Goal: Information Seeking & Learning: Learn about a topic

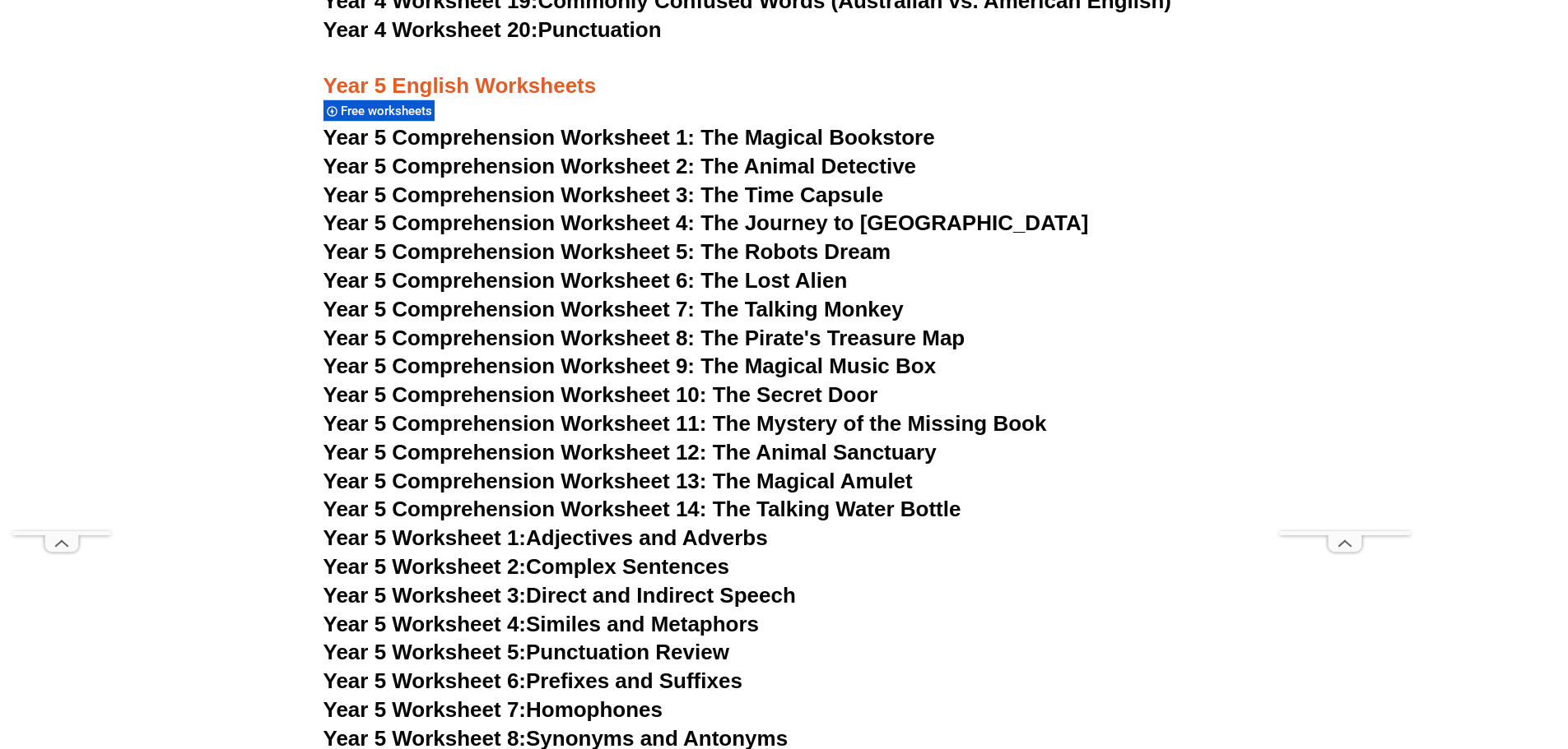
scroll to position [7905, 0]
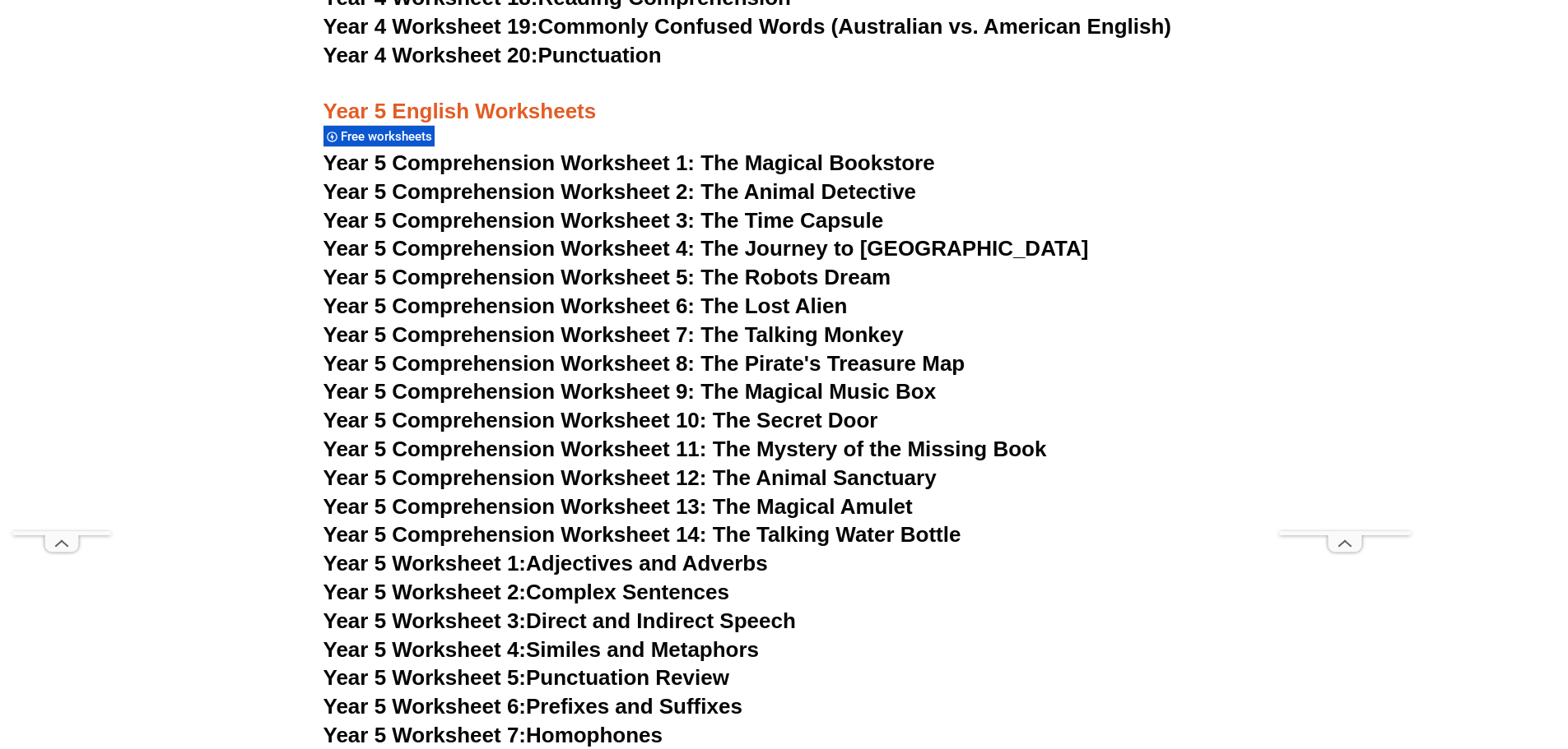
click at [528, 166] on span "Year 5 Comprehension Worksheet 1: The Magical Bookstore" at bounding box center [628, 163] width 611 height 25
click at [557, 195] on span "Year 5 Comprehension Worksheet 2: The Animal Detective" at bounding box center [620, 192] width 593 height 25
click at [533, 221] on span "Year 5 Comprehension Worksheet 3: The Time Capsule" at bounding box center [603, 220] width 560 height 25
click at [551, 246] on span "Year 5 Comprehension Worksheet 4: The Journey to Atlantis" at bounding box center [705, 249] width 765 height 25
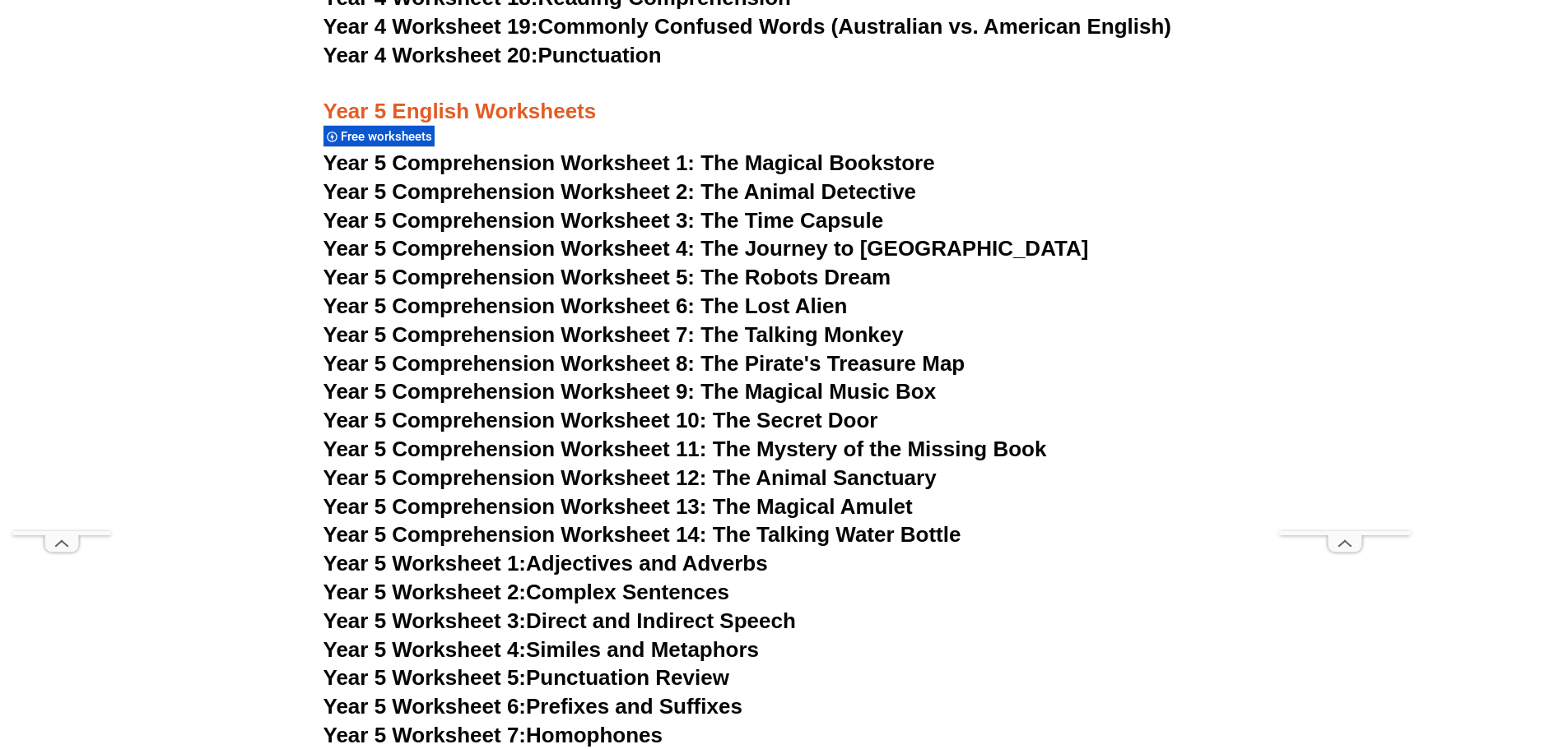
click at [635, 284] on span "Year 5 Comprehension Worksheet 5: The Robots Dream" at bounding box center [607, 277] width 568 height 25
click at [557, 308] on span "Year 5 Comprehension Worksheet 6: The Lost Alien" at bounding box center [585, 306] width 524 height 25
click at [549, 337] on span "Year 5 Comprehension Worksheet 7: The Talking Monkey" at bounding box center [613, 334] width 580 height 25
click at [605, 366] on span "Year 5 Comprehension Worksheet 8: The Pirate's Treasure Map" at bounding box center [643, 364] width 641 height 25
click at [553, 395] on span "Year 5 Comprehension Worksheet 9: The Magical Music Box" at bounding box center [629, 392] width 613 height 25
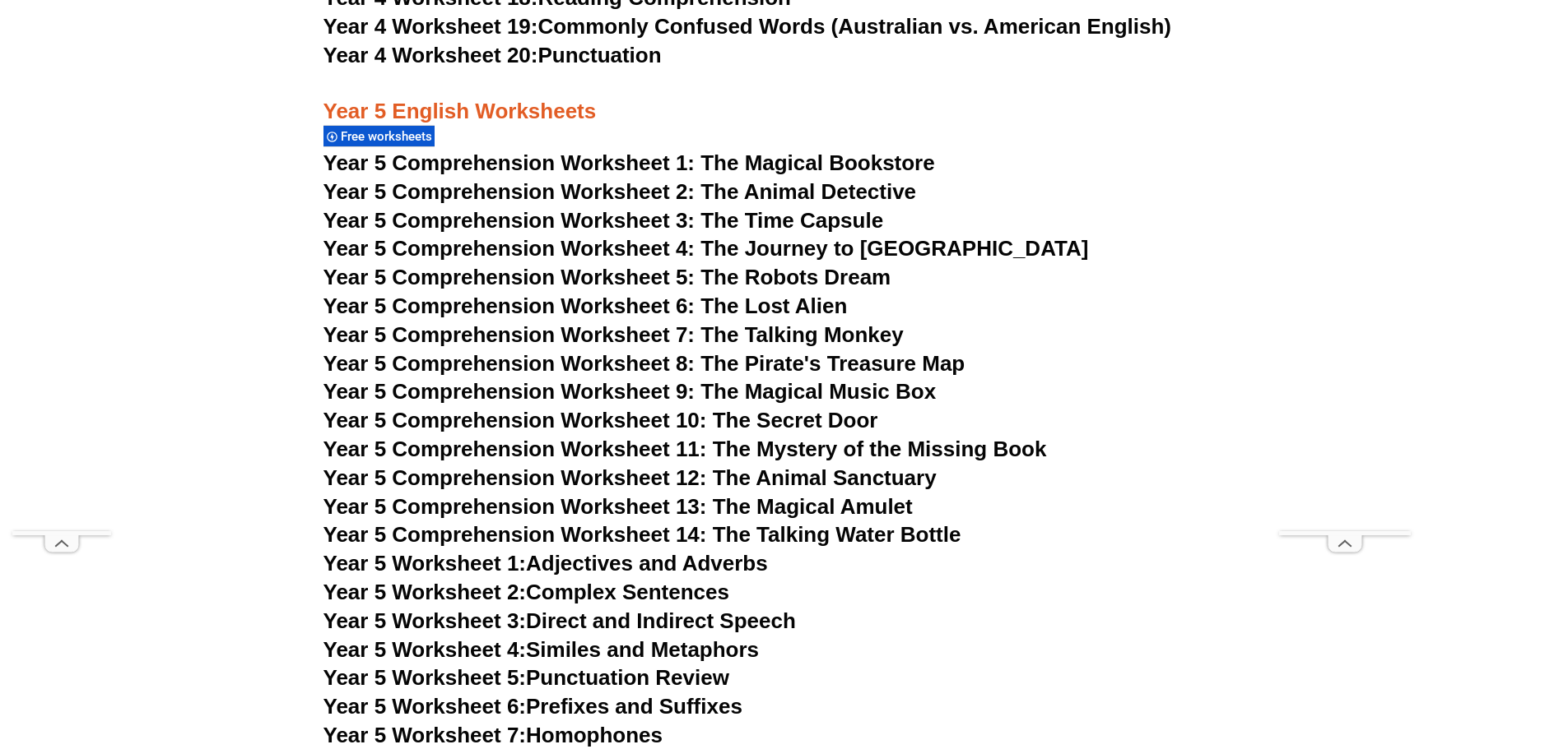
click at [620, 416] on span "Year 5 Comprehension Worksheet 10: The Secret Door" at bounding box center [601, 420] width 555 height 25
click at [629, 450] on span "Year 5 Comprehension Worksheet 11: The Mystery of the Missing Book" at bounding box center [684, 449] width 723 height 25
click at [581, 481] on span "Year 5 Comprehension Worksheet 12: The Animal Sanctuary" at bounding box center [629, 478] width 613 height 25
drag, startPoint x: 597, startPoint y: 513, endPoint x: 321, endPoint y: 340, distance: 325.7
click at [597, 512] on span "Year 5 Comprehension Worksheet 13: The Magical Amulet" at bounding box center [618, 507] width 589 height 25
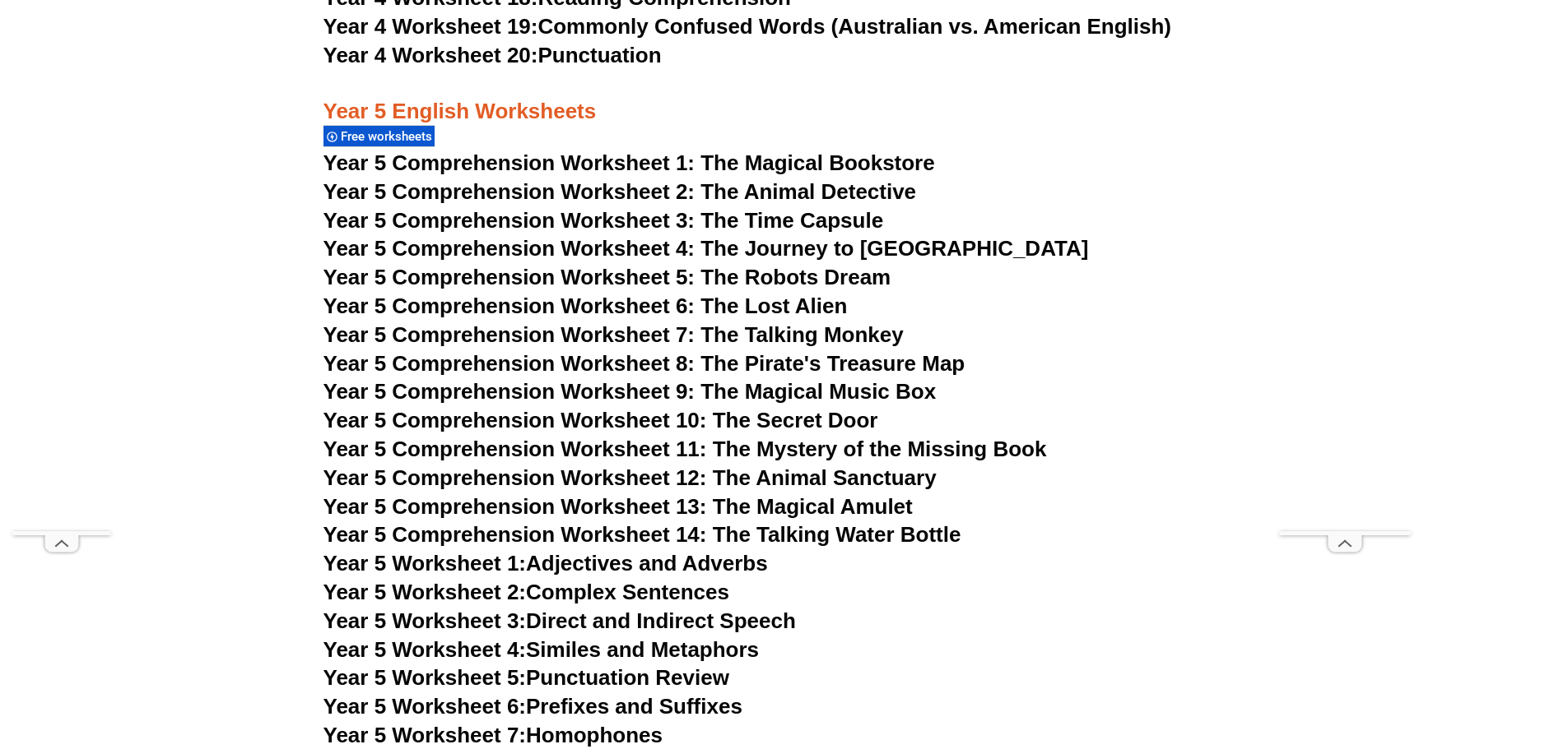
click at [601, 538] on span "Year 5 Comprehension Worksheet 14: The Talking Water Bottle" at bounding box center [641, 535] width 638 height 25
click at [643, 562] on link "Year 5 Worksheet 1: Adjectives and Adverbs" at bounding box center [545, 563] width 444 height 25
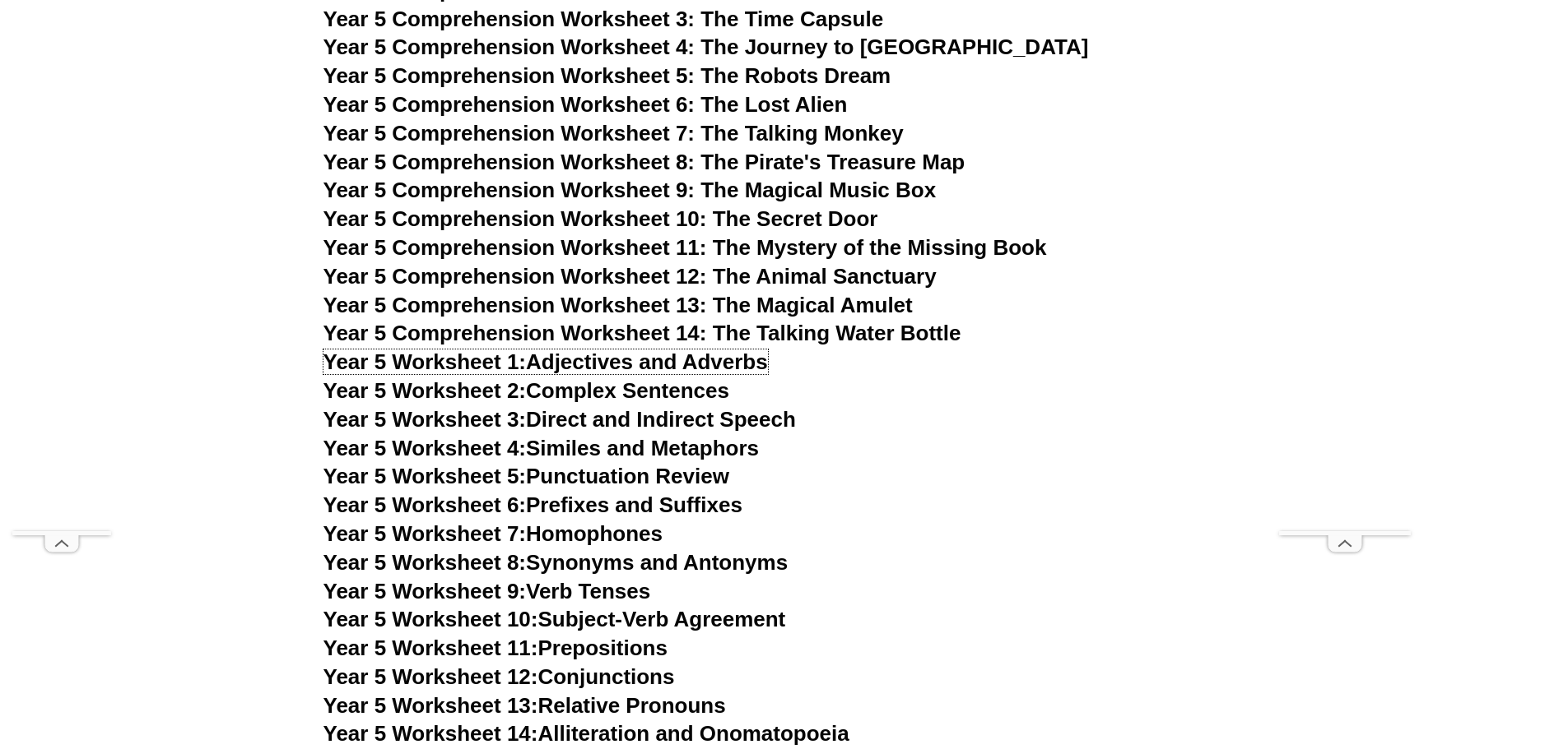
scroll to position [8126, 0]
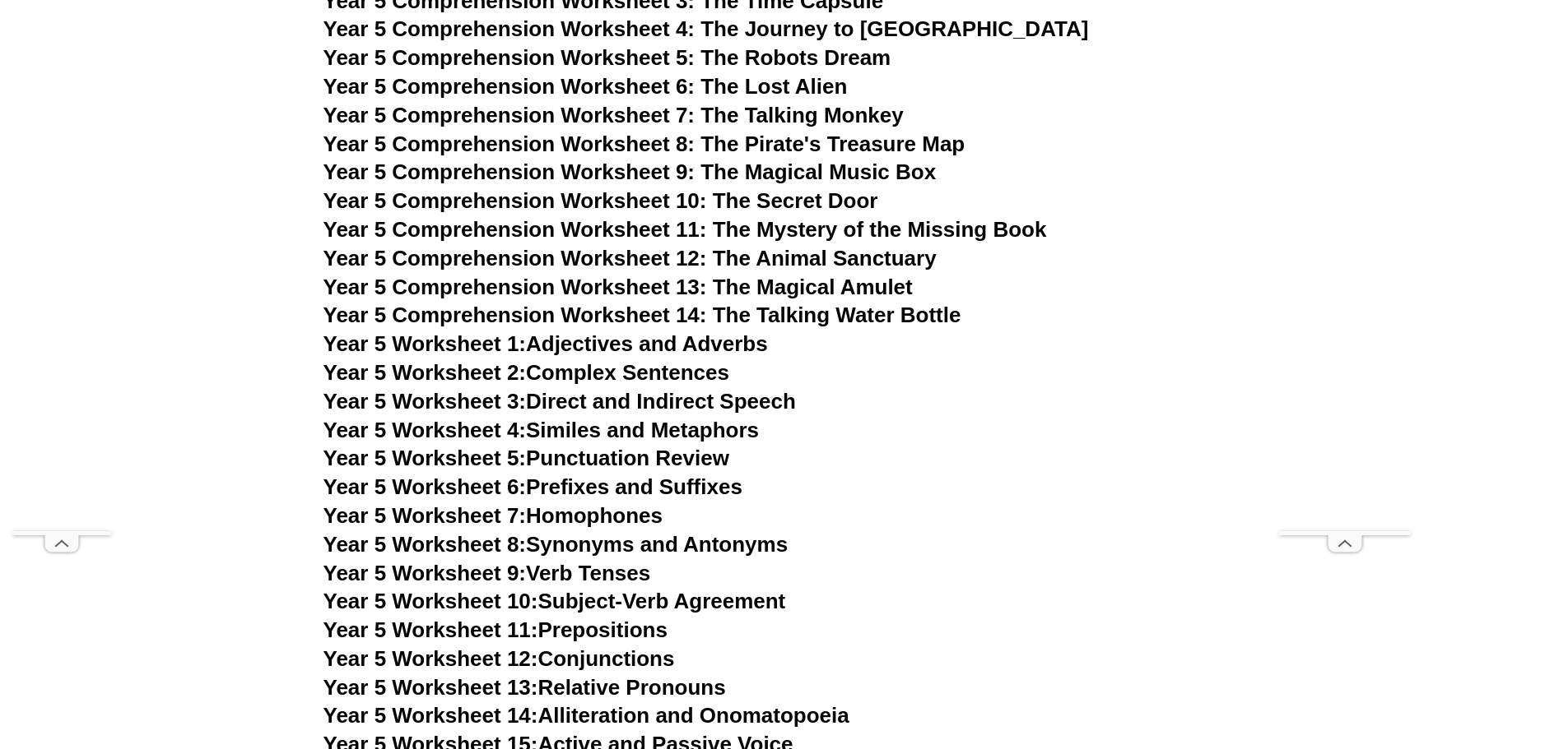
click at [477, 400] on span "Year 5 Worksheet 3:" at bounding box center [424, 401] width 203 height 25
click at [479, 372] on span "Year 5 Worksheet 2:" at bounding box center [424, 373] width 203 height 25
click at [543, 429] on link "Year 5 Worksheet 4: Similes and Metaphors" at bounding box center [541, 431] width 437 height 25
click at [557, 464] on link "Year 5 Worksheet 5: Punctuation Review" at bounding box center [526, 458] width 406 height 25
click at [567, 487] on link "Year 5 Worksheet 6: Prefixes and Suffixes" at bounding box center [532, 487] width 418 height 25
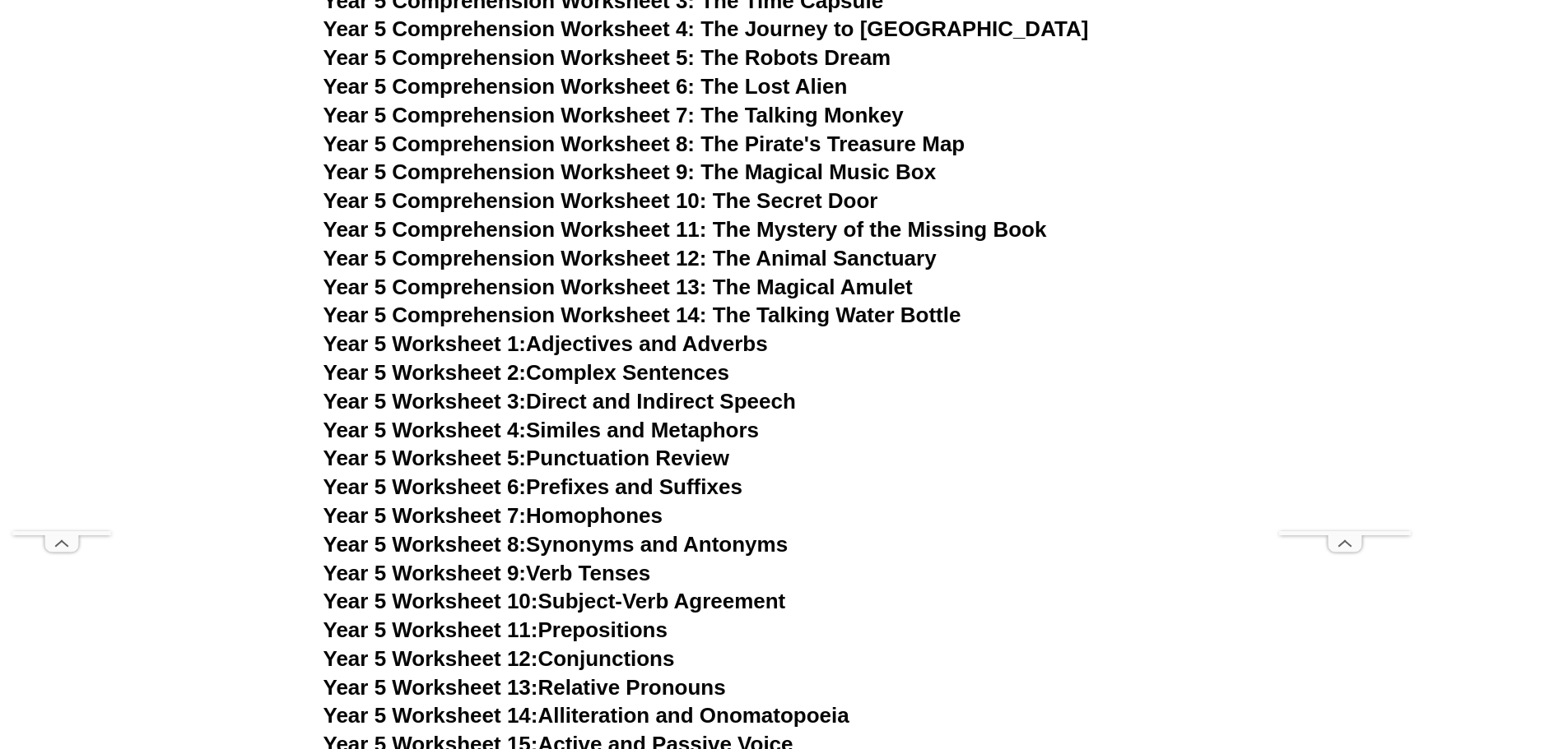
click at [560, 517] on link "Year 5 Worksheet 7: Homophones" at bounding box center [493, 516] width 340 height 25
click at [592, 551] on link "Year 5 Worksheet 8: Synonyms and Antonyms" at bounding box center [556, 545] width 465 height 25
click at [568, 575] on link "Year 5 Worksheet 9: Verb Tenses" at bounding box center [487, 574] width 328 height 25
click at [605, 605] on link "Year 5 Worksheet 10: Subject-Verb Agreement" at bounding box center [554, 601] width 462 height 25
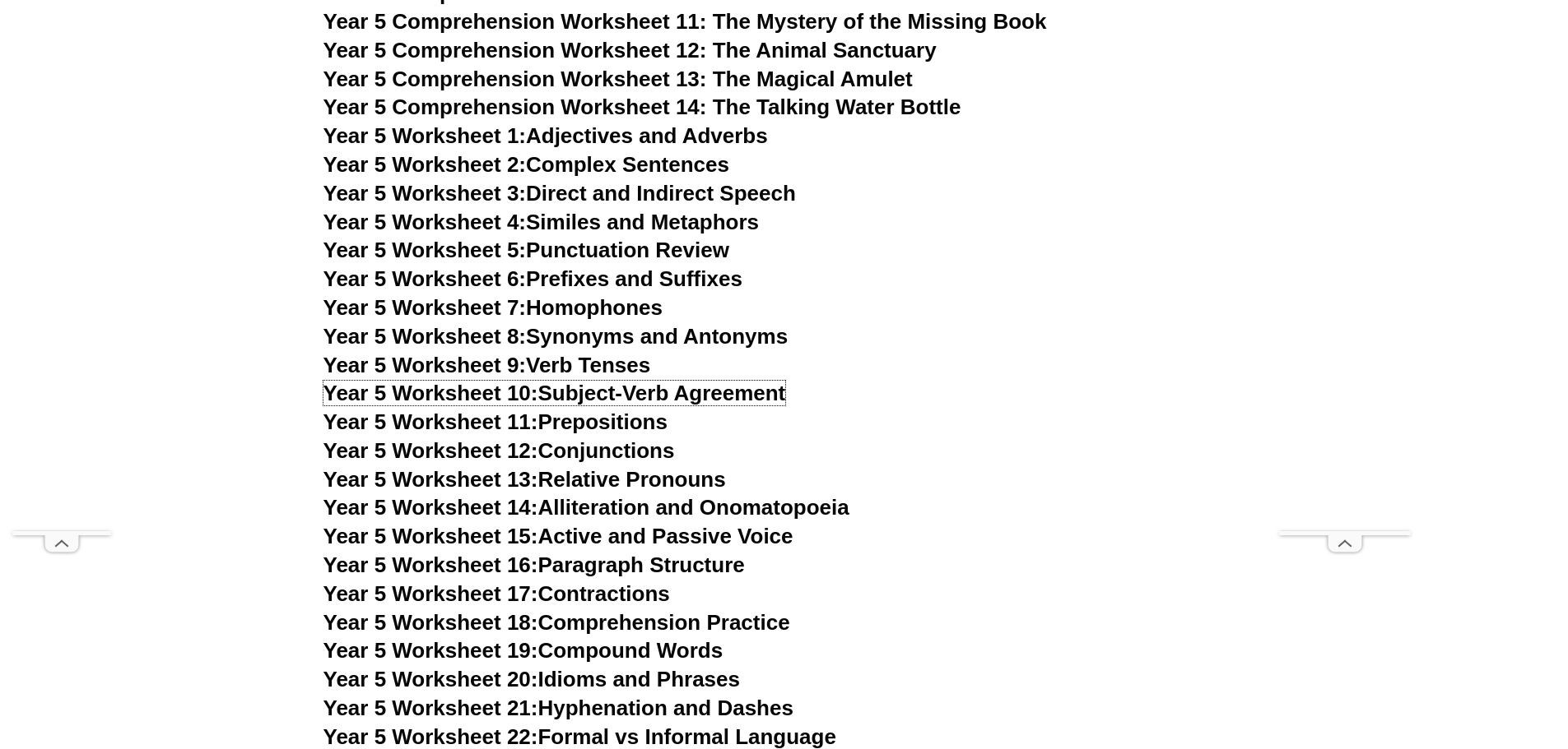
scroll to position [8399, 0]
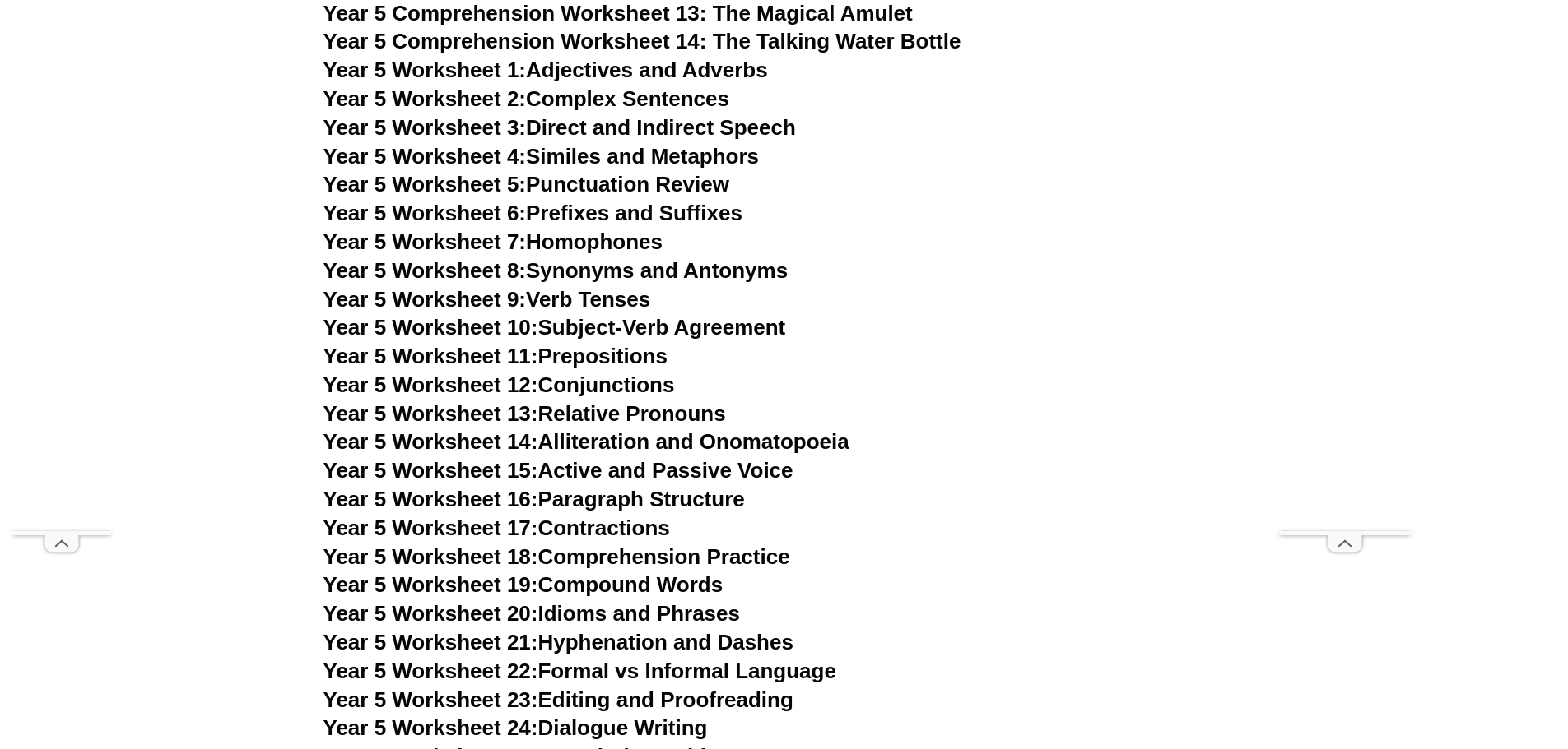
click at [570, 357] on link "Year 5 Worksheet 11: Prepositions" at bounding box center [495, 356] width 344 height 25
click at [546, 388] on link "Year 5 Worksheet 12: Conjunctions" at bounding box center [499, 385] width 352 height 25
drag, startPoint x: 568, startPoint y: 418, endPoint x: 495, endPoint y: 388, distance: 78.9
click at [568, 418] on link "Year 5 Worksheet 13: Relative Pronouns" at bounding box center [524, 414] width 402 height 25
click at [569, 439] on link "Year 5 Worksheet 14: Alliteration and Onomatopoeia" at bounding box center [586, 442] width 526 height 25
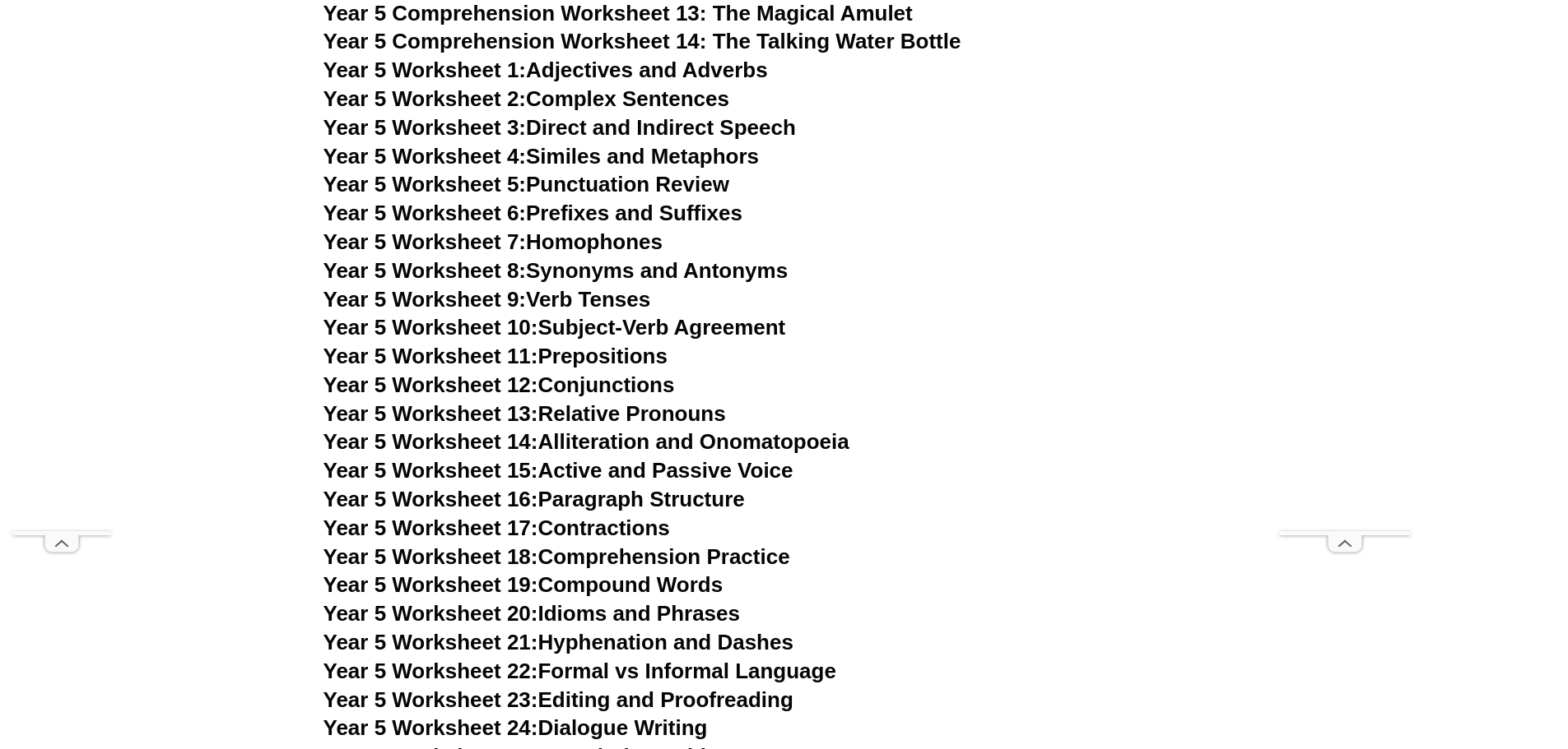
click at [601, 470] on link "Year 5 Worksheet 15: Active and Passive Voice" at bounding box center [558, 471] width 470 height 25
click at [605, 502] on link "Year 5 Worksheet 16: Paragraph Structure" at bounding box center [534, 499] width 421 height 25
click at [582, 528] on link "Year 5 Worksheet 17: Contractions" at bounding box center [496, 528] width 346 height 25
drag, startPoint x: 617, startPoint y: 557, endPoint x: 371, endPoint y: 389, distance: 297.9
click at [616, 557] on link "Year 5 Worksheet 18: Comprehension Practice" at bounding box center [556, 557] width 466 height 25
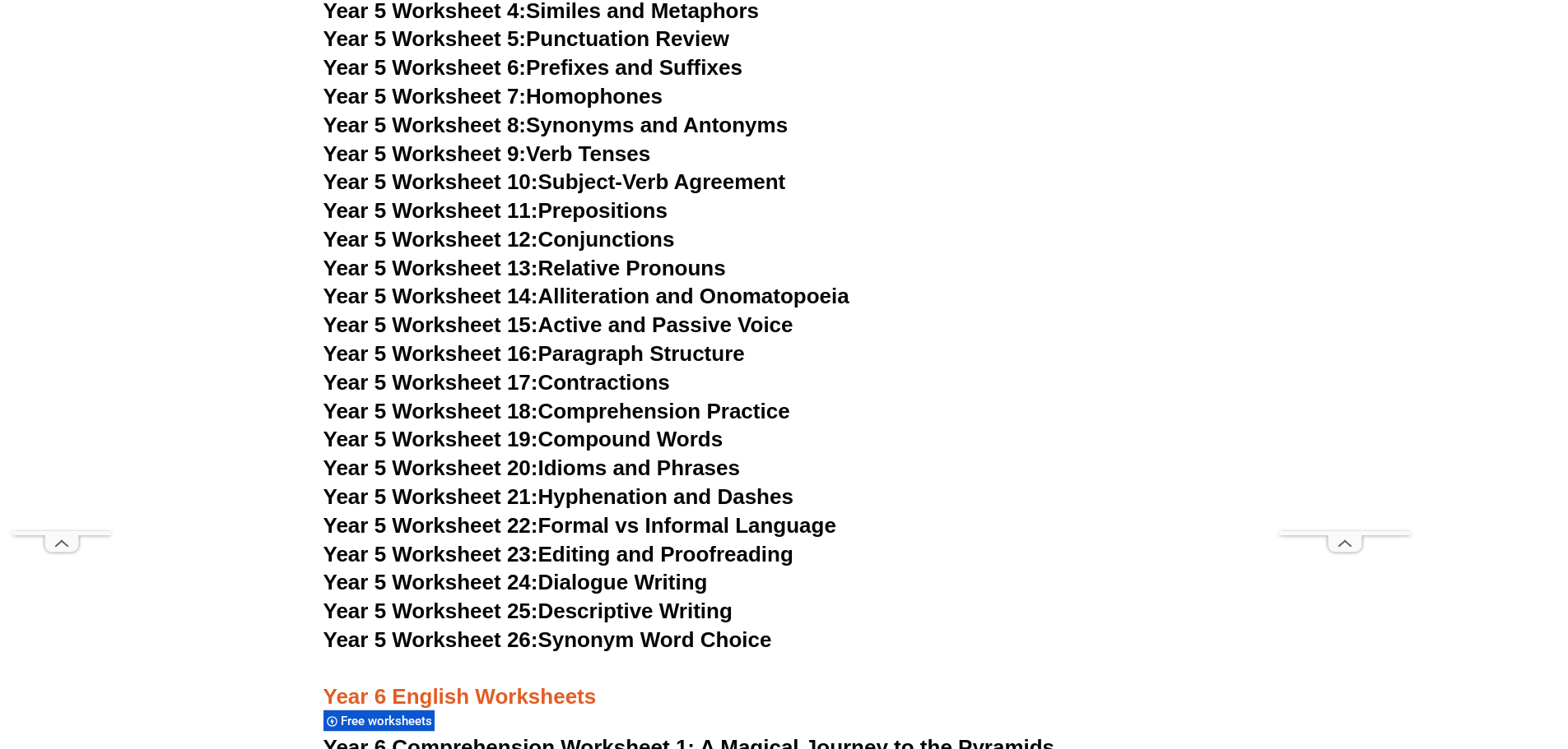
scroll to position [8564, 0]
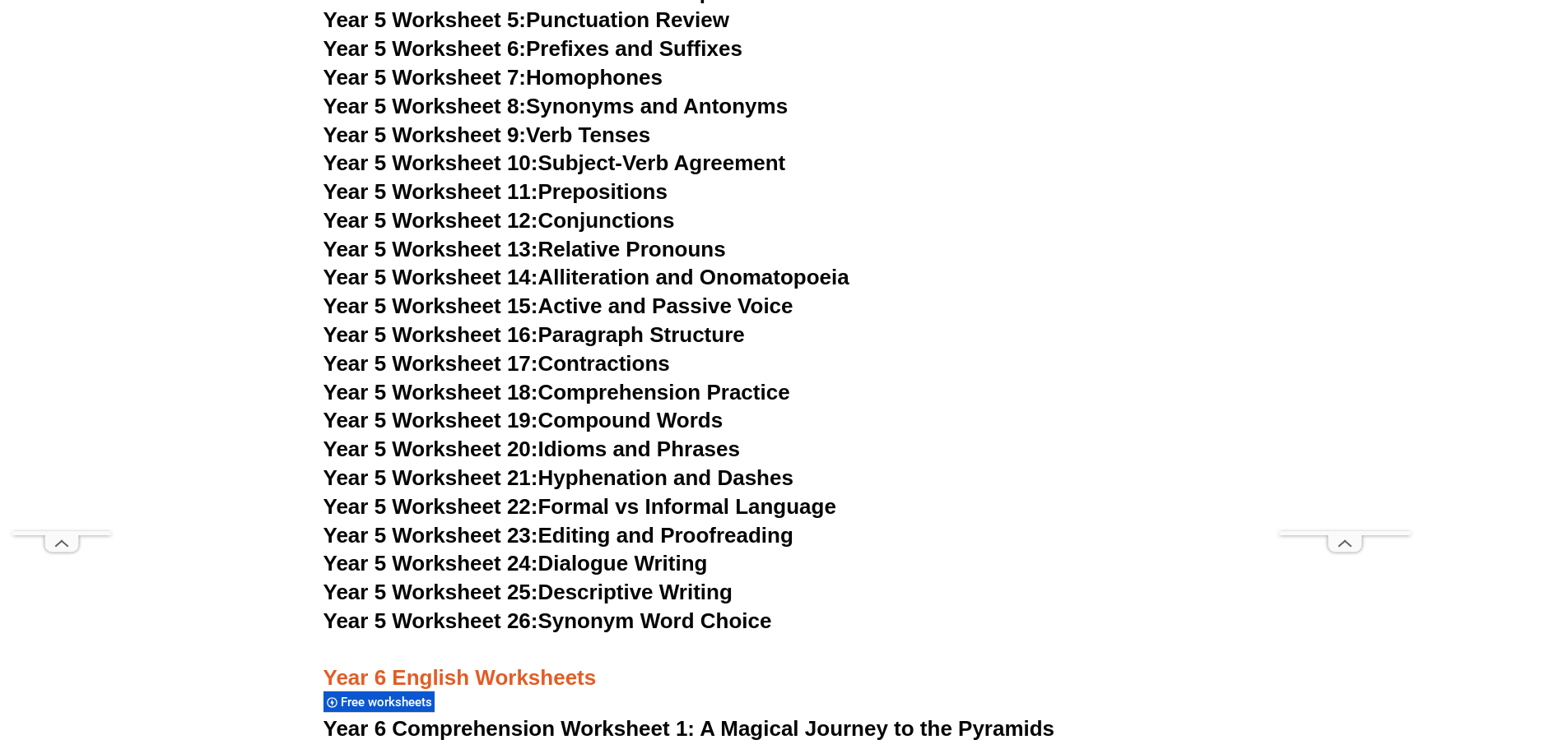
click at [587, 418] on link "Year 5 Worksheet 19: Compound Words" at bounding box center [523, 420] width 400 height 25
click at [590, 445] on link "Year 5 Worksheet 20: Idioms and Phrases" at bounding box center [531, 449] width 417 height 25
click at [599, 487] on link "Year 5 Worksheet 21: Hyphenation and Dashes" at bounding box center [558, 478] width 470 height 25
click at [608, 504] on link "Year 5 Worksheet 22: Formal vs Informal Language" at bounding box center [580, 507] width 513 height 25
click at [608, 533] on link "Year 5 Worksheet 23: Editing and Proofreading" at bounding box center [558, 536] width 470 height 25
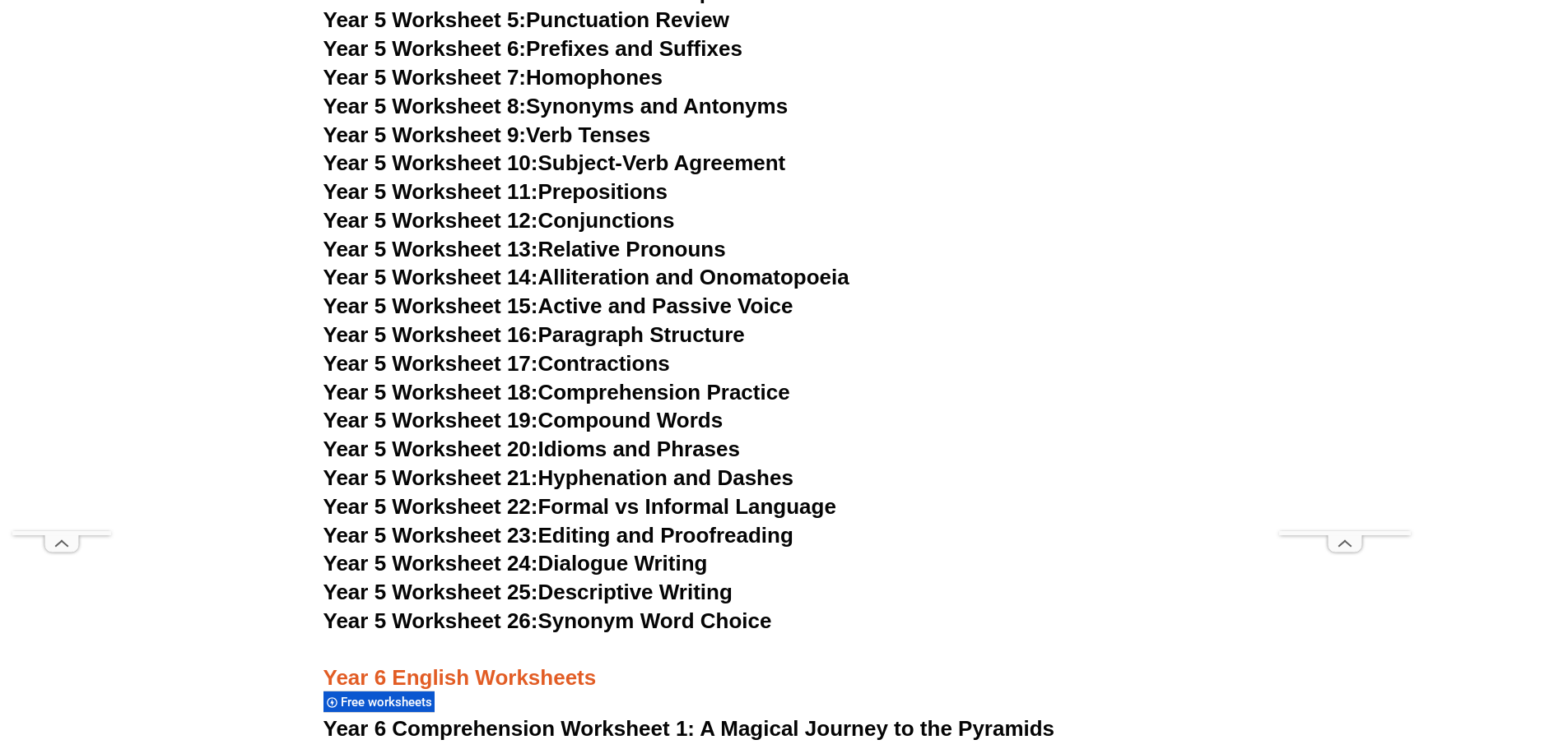
click at [549, 557] on link "Year 5 Worksheet 24: Dialogue Writing" at bounding box center [515, 563] width 384 height 25
click at [583, 596] on link "Year 5 Worksheet 25: Descriptive Writing" at bounding box center [527, 593] width 409 height 25
click at [507, 619] on span "Year 5 Worksheet 26:" at bounding box center [430, 621] width 214 height 25
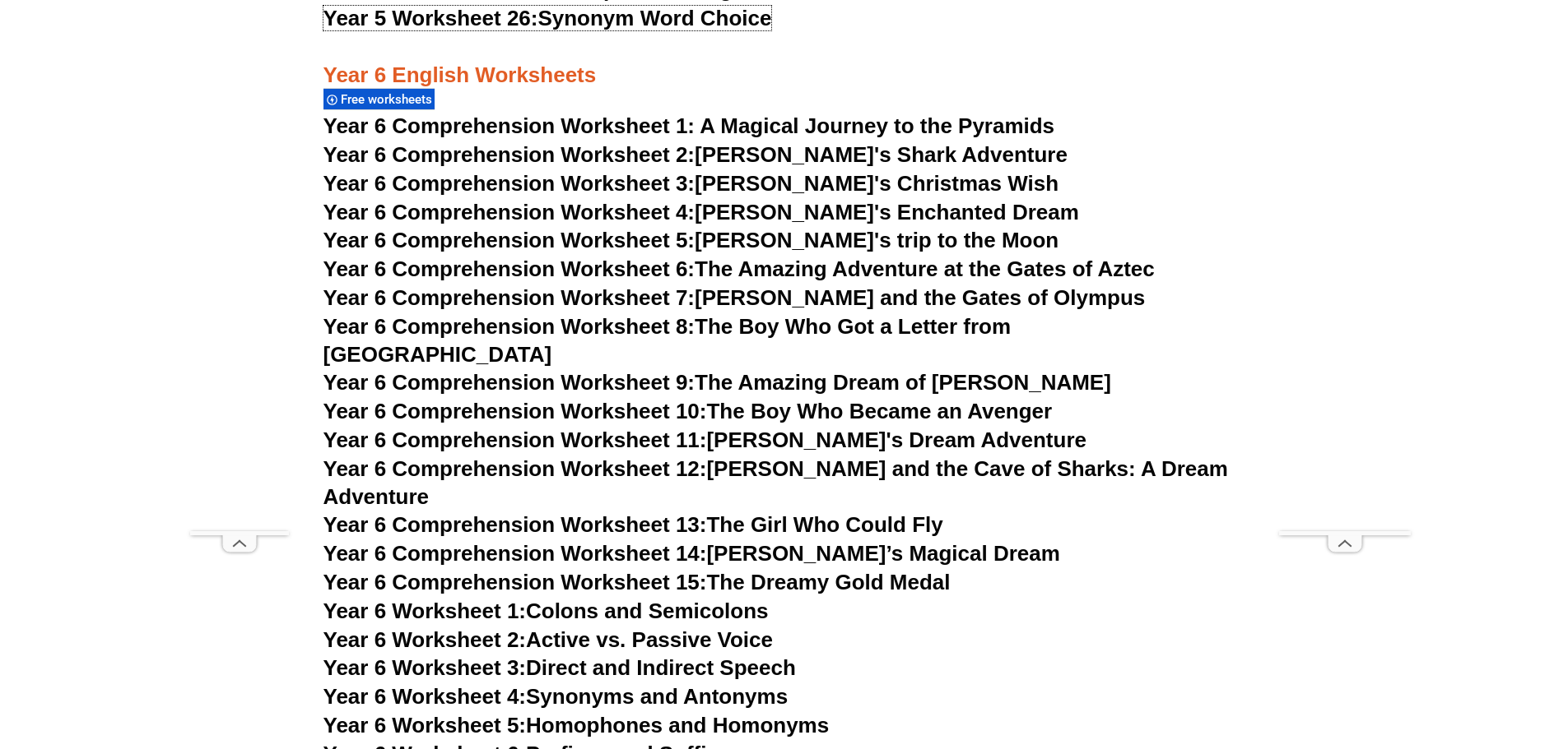
scroll to position [9168, 0]
click at [540, 132] on span "Year 6 Comprehension Worksheet 1: A Magical Journey to the Pyramids" at bounding box center [688, 125] width 731 height 25
drag, startPoint x: 517, startPoint y: 153, endPoint x: 290, endPoint y: 17, distance: 264.6
click at [517, 153] on span "Year 6 Comprehension Worksheet 2:" at bounding box center [509, 153] width 372 height 25
click at [456, 187] on span "Year 6 Comprehension Worksheet 3:" at bounding box center [509, 183] width 372 height 25
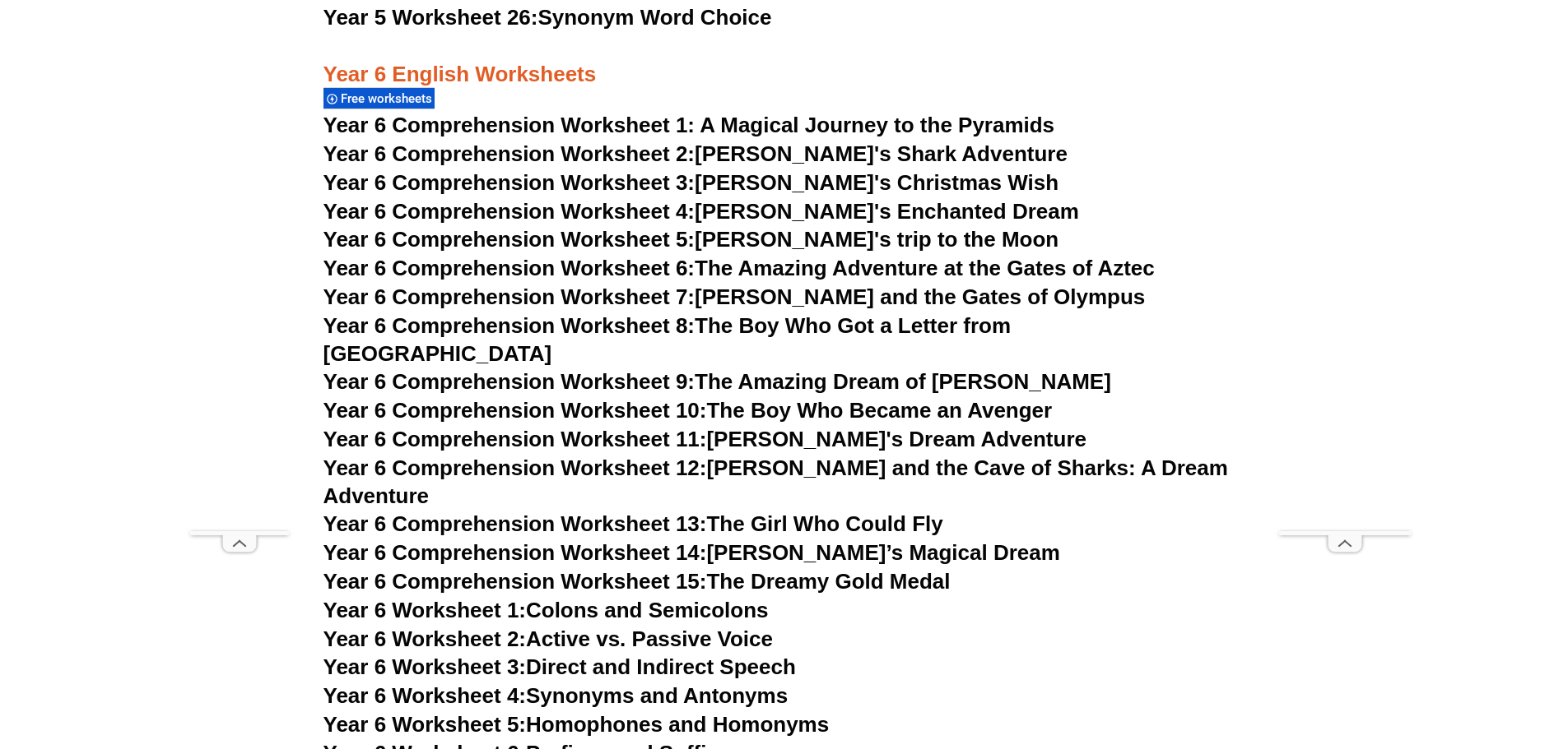
click at [384, 214] on span "Year 6 Comprehension Worksheet 4:" at bounding box center [509, 212] width 372 height 25
click at [442, 241] on span "Year 6 Comprehension Worksheet 5:" at bounding box center [509, 239] width 372 height 25
click at [622, 277] on span "Year 6 Comprehension Worksheet 6:" at bounding box center [509, 268] width 372 height 25
click at [556, 300] on span "Year 6 Comprehension Worksheet 7:" at bounding box center [509, 297] width 372 height 25
drag, startPoint x: 579, startPoint y: 325, endPoint x: 293, endPoint y: 145, distance: 337.9
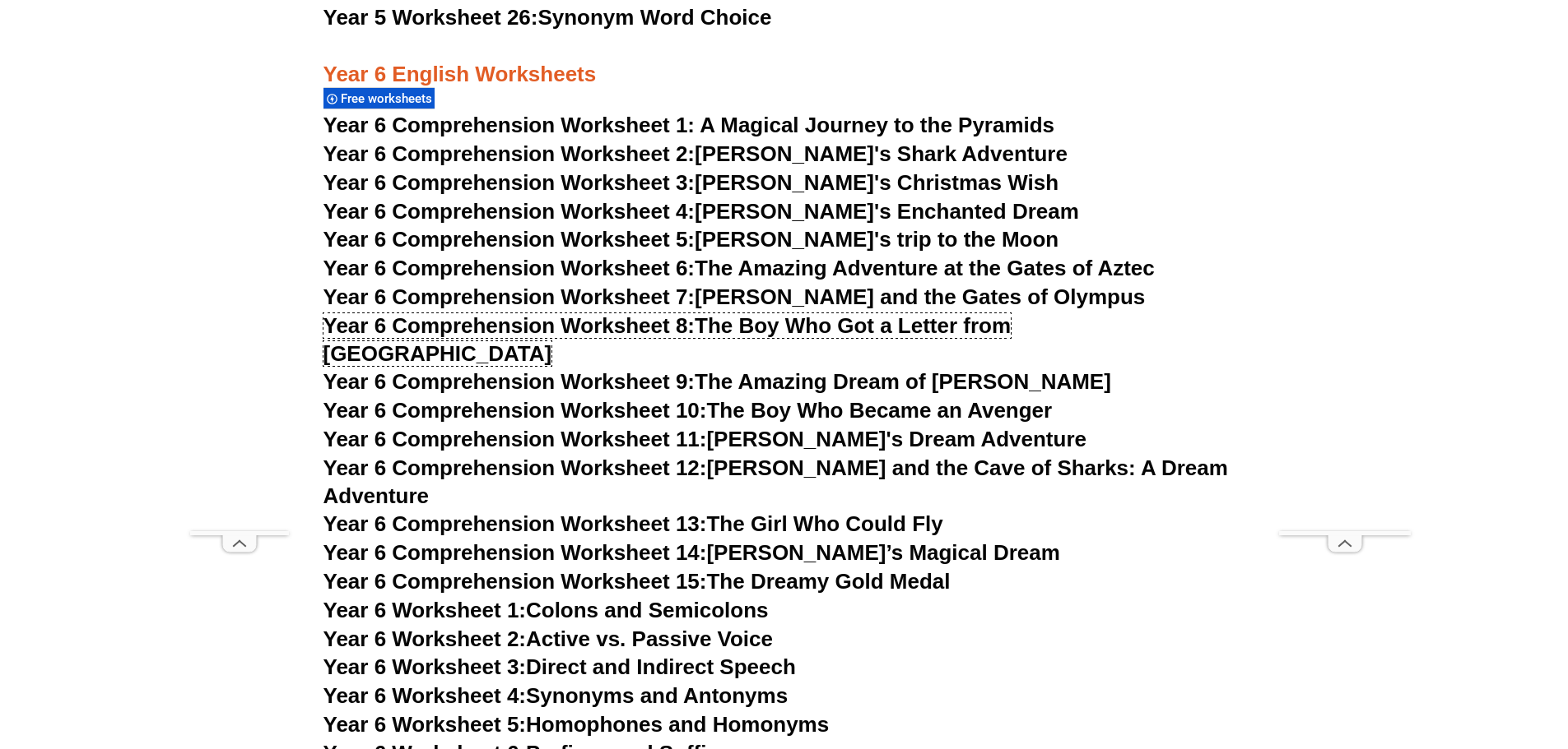
click at [578, 325] on span "Year 6 Comprehension Worksheet 8:" at bounding box center [509, 326] width 372 height 25
click at [580, 370] on span "Year 6 Comprehension Worksheet 9:" at bounding box center [509, 382] width 372 height 25
drag, startPoint x: 611, startPoint y: 389, endPoint x: 427, endPoint y: 275, distance: 216.5
click at [610, 398] on span "Year 6 Comprehension Worksheet 10:" at bounding box center [515, 411] width 383 height 25
click at [639, 427] on span "Year 6 Comprehension Worksheet 11:" at bounding box center [515, 439] width 383 height 25
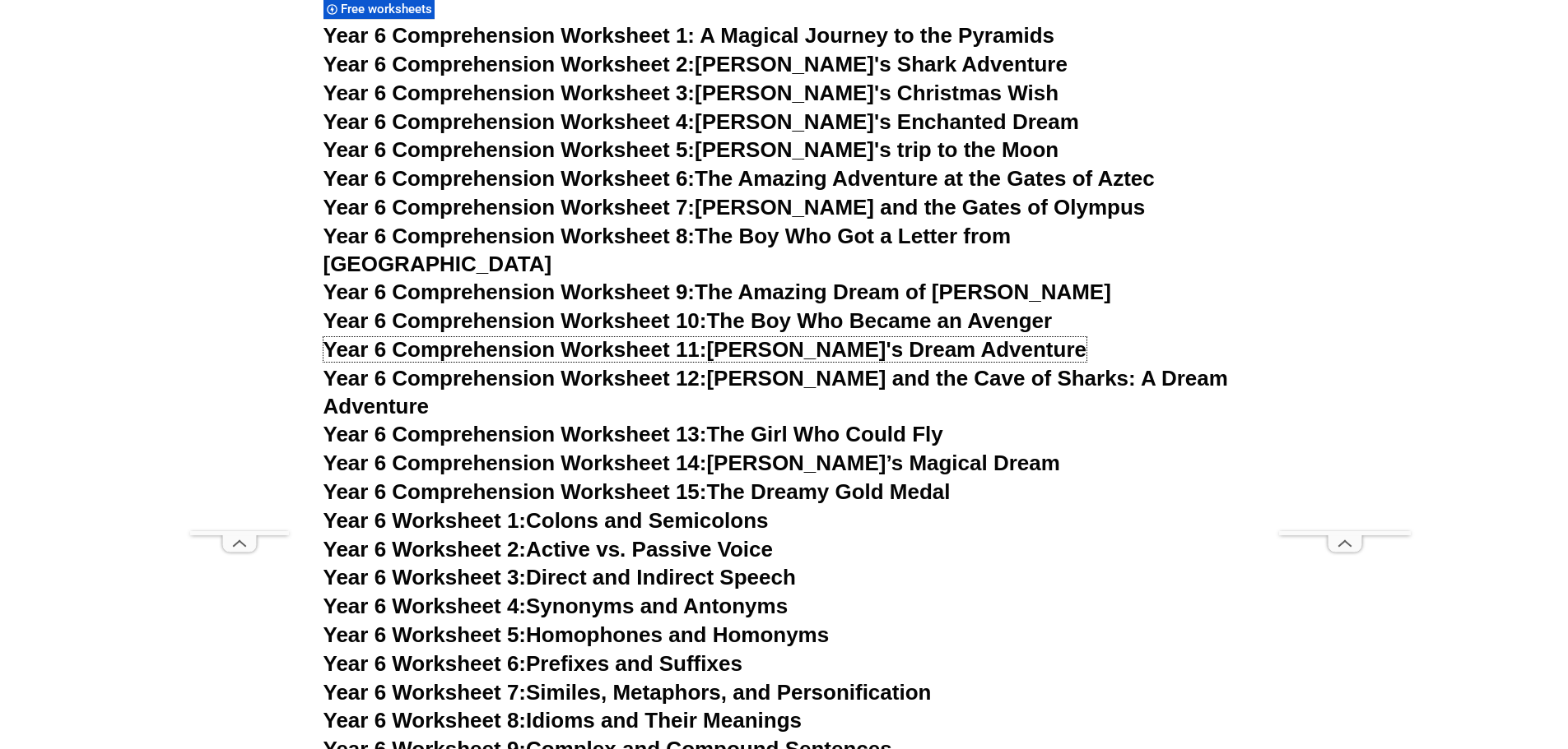
scroll to position [9277, 0]
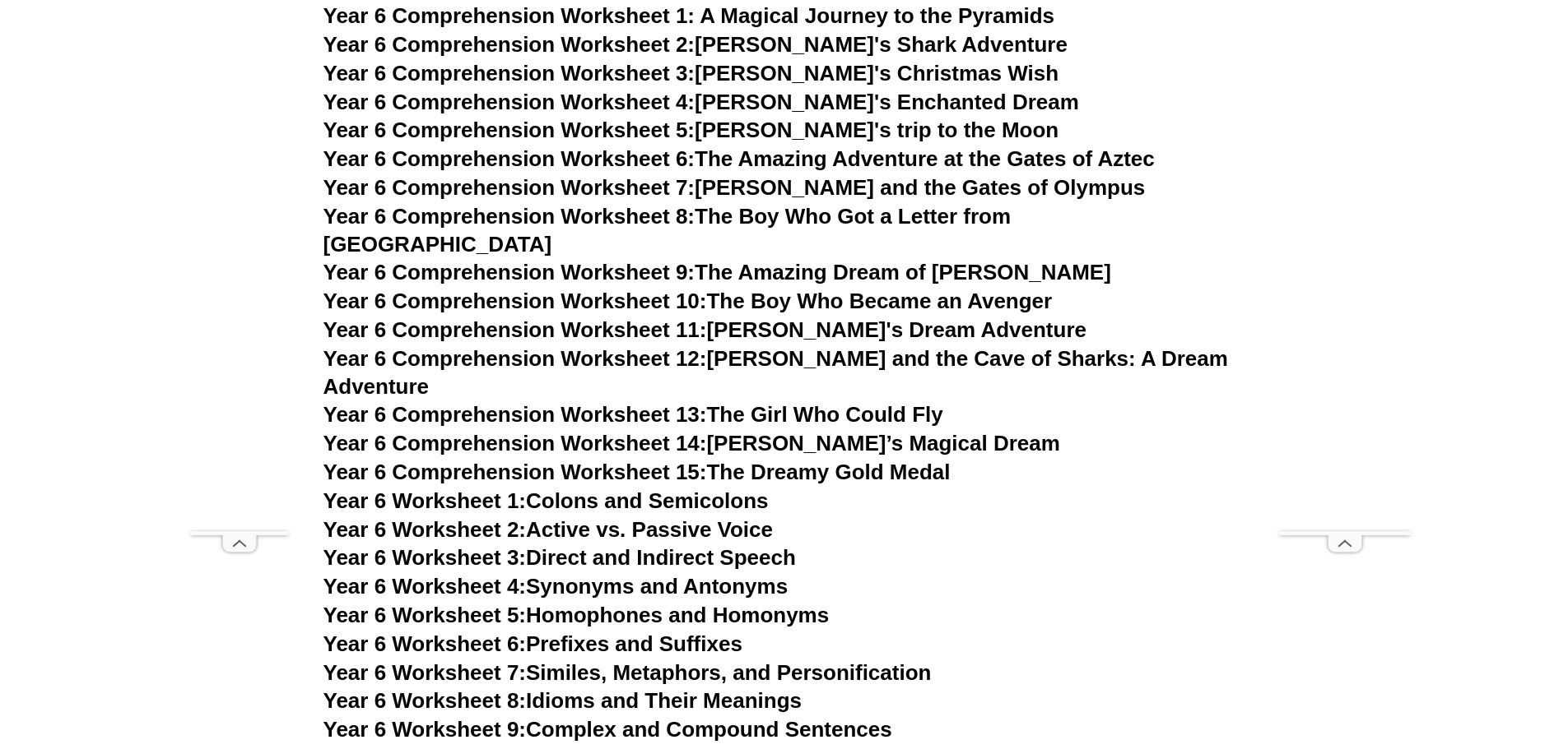
drag, startPoint x: 615, startPoint y: 332, endPoint x: 529, endPoint y: 282, distance: 99.5
click at [613, 346] on span "Year 6 Comprehension Worksheet 12:" at bounding box center [515, 358] width 383 height 25
drag, startPoint x: 633, startPoint y: 353, endPoint x: 542, endPoint y: 298, distance: 106.3
click at [632, 402] on span "Year 6 Comprehension Worksheet 13:" at bounding box center [515, 415] width 383 height 25
click at [621, 431] on span "Year 6 Comprehension Worksheet 14:" at bounding box center [515, 443] width 383 height 25
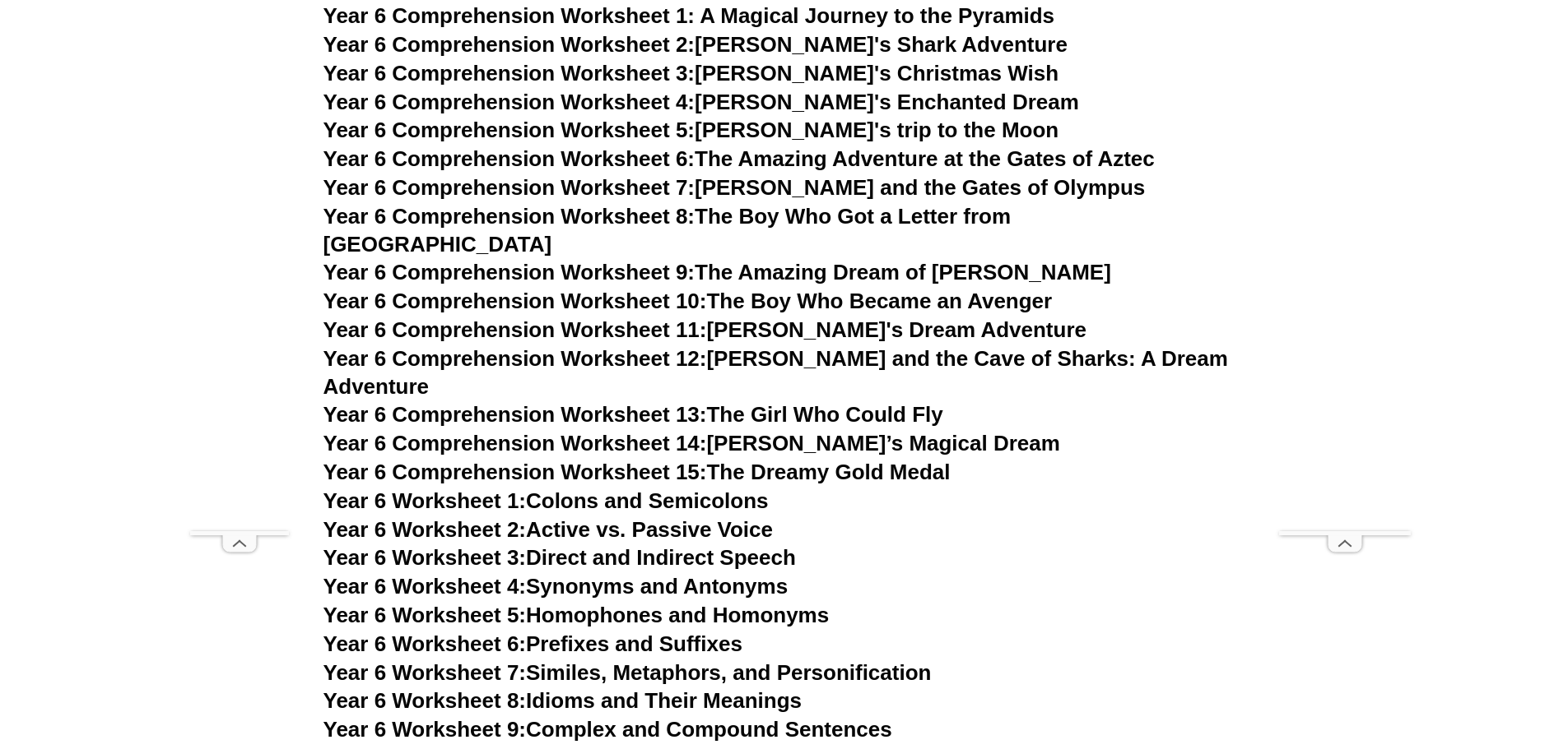
click at [579, 460] on span "Year 6 Comprehension Worksheet 15:" at bounding box center [515, 473] width 383 height 25
click at [578, 489] on link "Year 6 Worksheet 1: Colons and Semicolons" at bounding box center [545, 501] width 445 height 25
click at [581, 517] on link "Year 6 Worksheet 2: Active vs. Passive Voice" at bounding box center [547, 530] width 449 height 25
click at [587, 545] on link "Year 6 Worksheet 3: Direct and Indirect Speech" at bounding box center [560, 557] width 473 height 25
drag, startPoint x: 580, startPoint y: 528, endPoint x: 300, endPoint y: 165, distance: 458.4
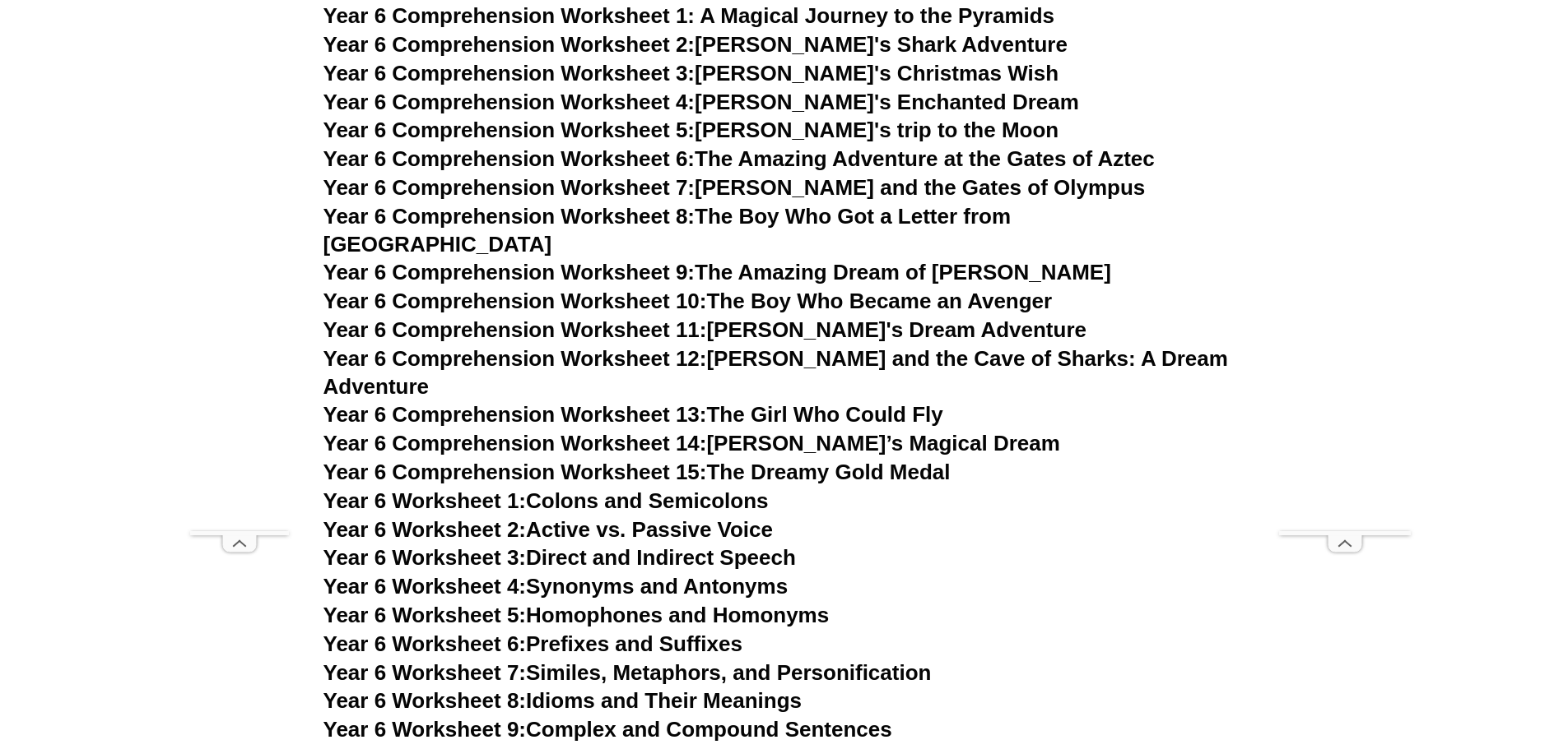
click at [580, 575] on link "Year 6 Worksheet 4: Synonyms and Antonyms" at bounding box center [556, 587] width 465 height 25
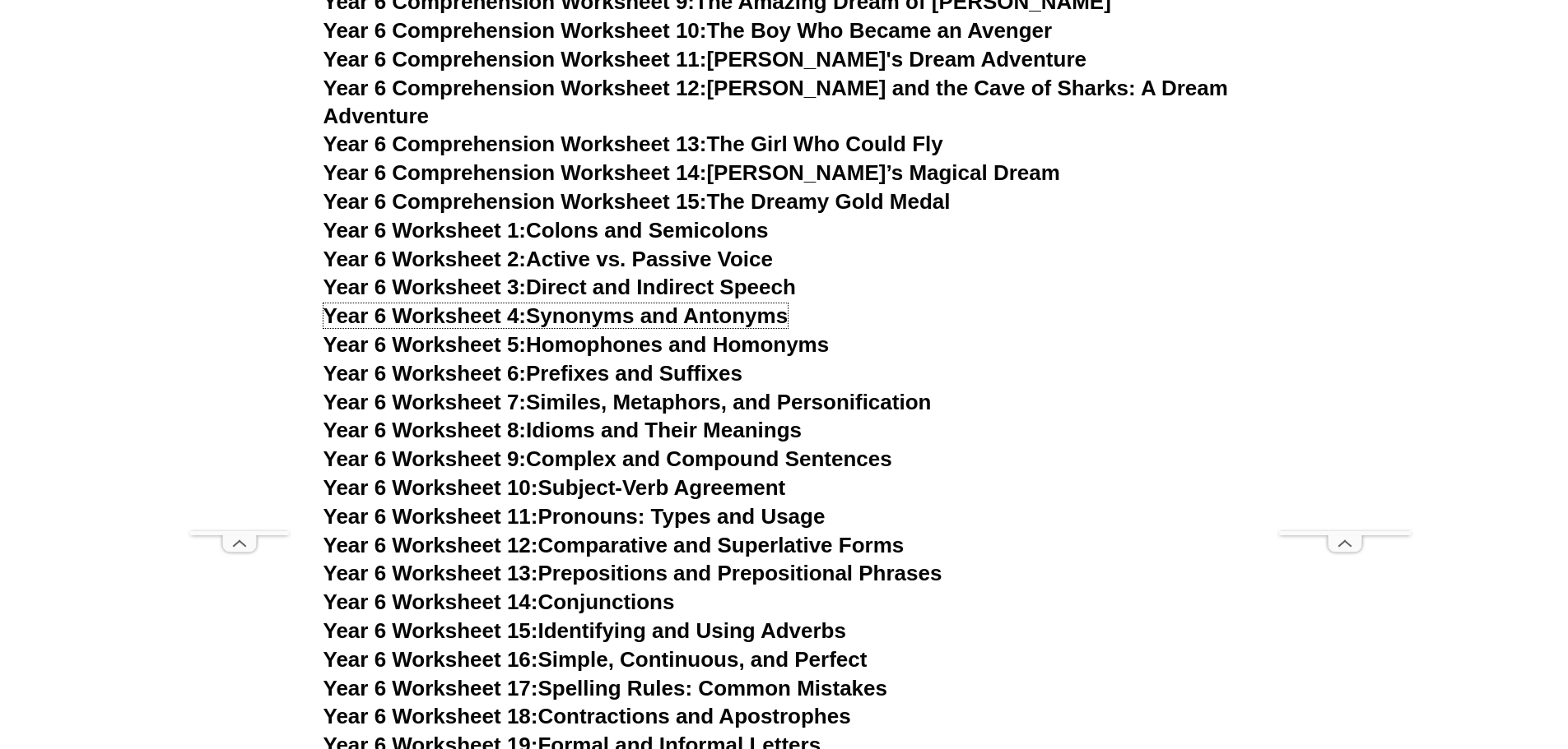
scroll to position [9551, 0]
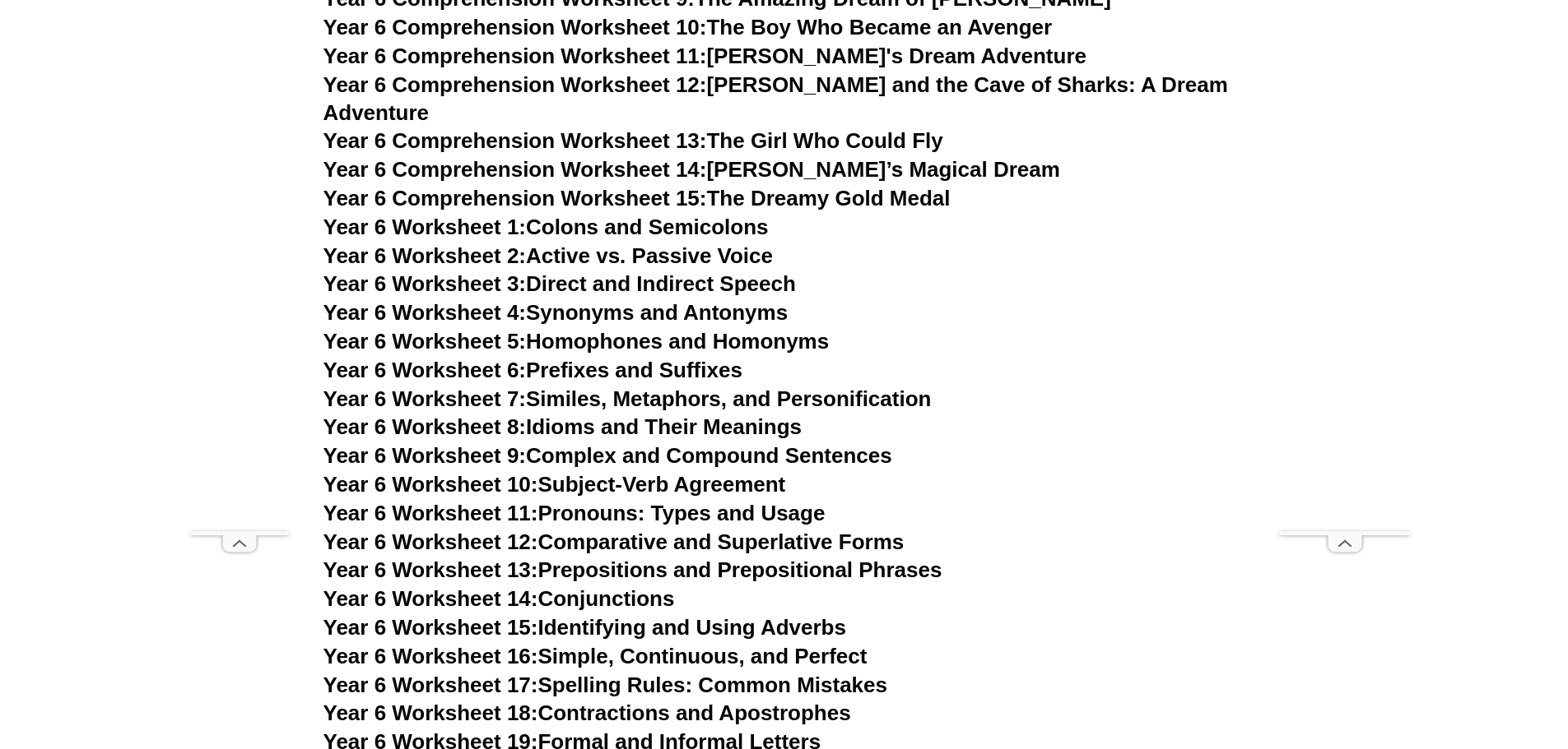
click at [613, 329] on link "Year 6 Worksheet 5: Homophones and Homonyms" at bounding box center [576, 341] width 506 height 25
click at [604, 358] on link "Year 6 Worksheet 6: Prefixes and Suffixes" at bounding box center [532, 371] width 418 height 25
click at [579, 387] on link "Year 6 Worksheet 7: Similes, Metaphors, and Personification" at bounding box center [627, 399] width 608 height 25
click at [555, 415] on link "Year 6 Worksheet 8: Idioms and Their Meanings" at bounding box center [562, 427] width 479 height 25
click at [554, 443] on link "Year 6 Worksheet 9: Complex and Compound Sentences" at bounding box center [607, 455] width 569 height 25
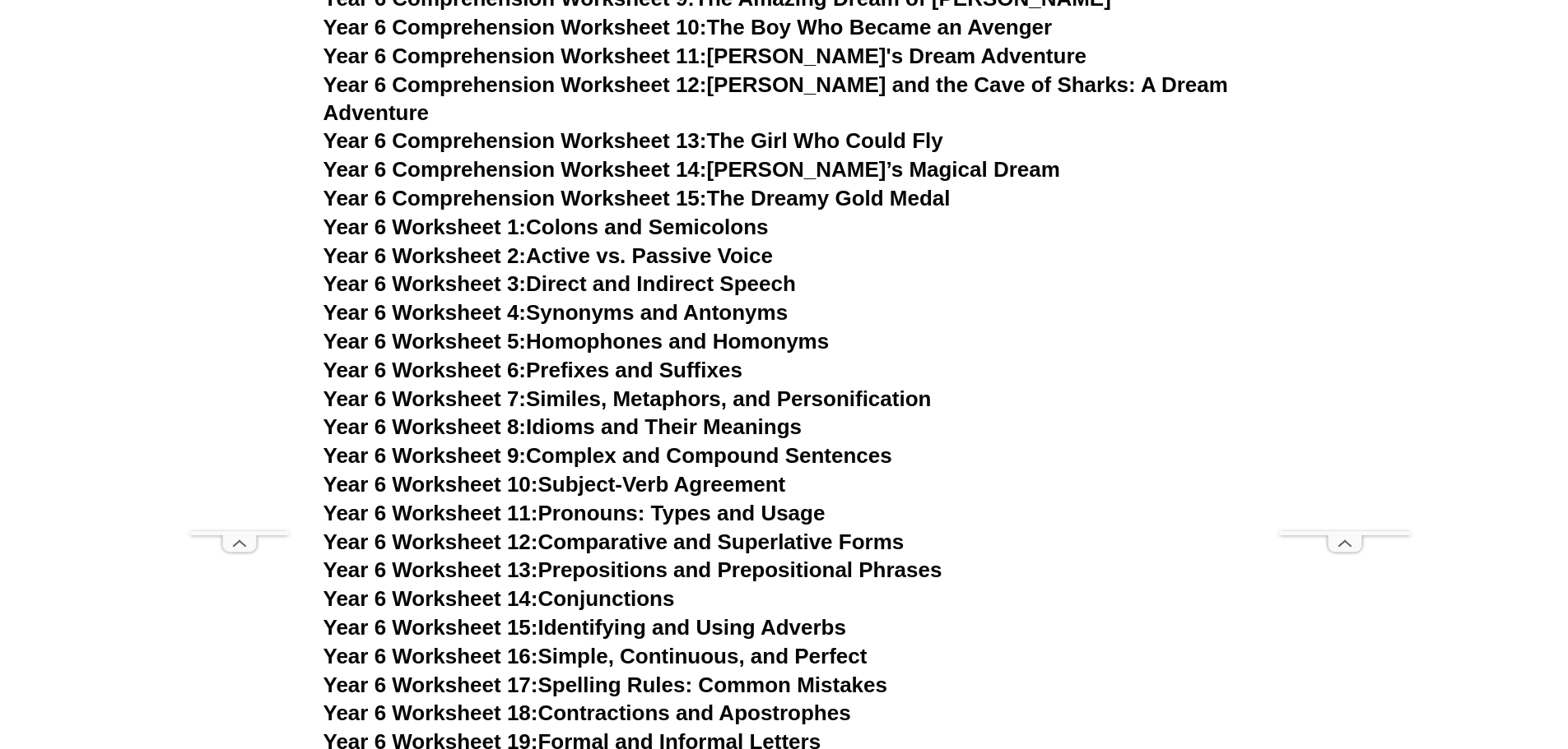
click at [569, 473] on link "Year 6 Worksheet 10: Subject-Verb Agreement" at bounding box center [554, 485] width 462 height 25
click at [558, 501] on link "Year 6 Worksheet 11: Pronouns: Types and Usage" at bounding box center [574, 514] width 502 height 25
click at [547, 530] on link "Year 6 Worksheet 12: Comparative and Superlative Forms" at bounding box center [613, 542] width 580 height 25
click at [641, 557] on link "Year 6 Worksheet 13: Prepositions and Prepositional Phrases" at bounding box center [632, 570] width 619 height 25
click at [625, 587] on link "Year 6 Worksheet 14: Conjunctions" at bounding box center [499, 599] width 352 height 25
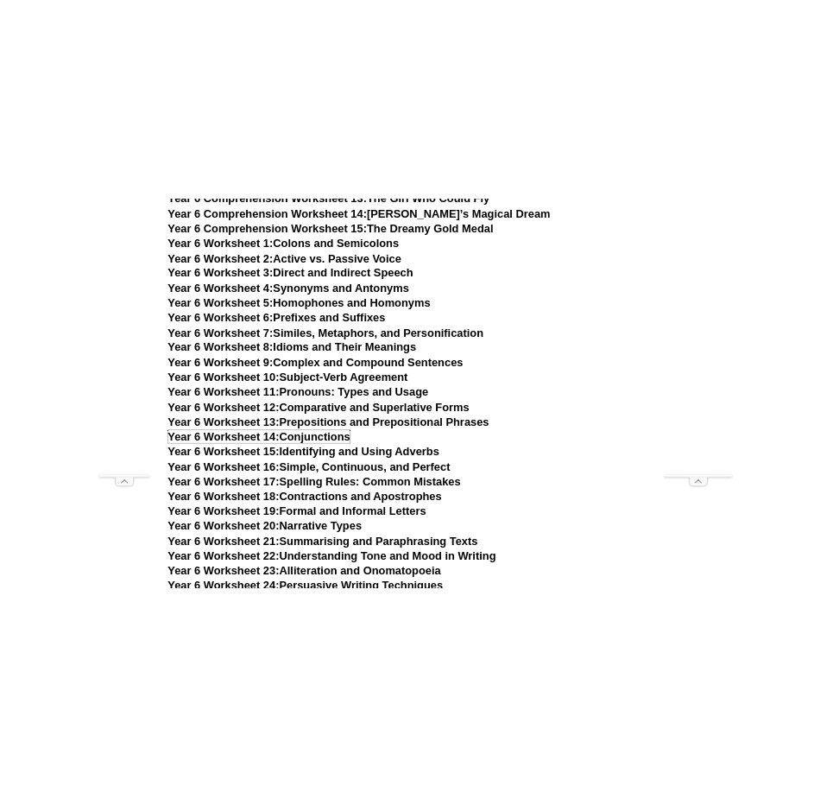
scroll to position [10195, 0]
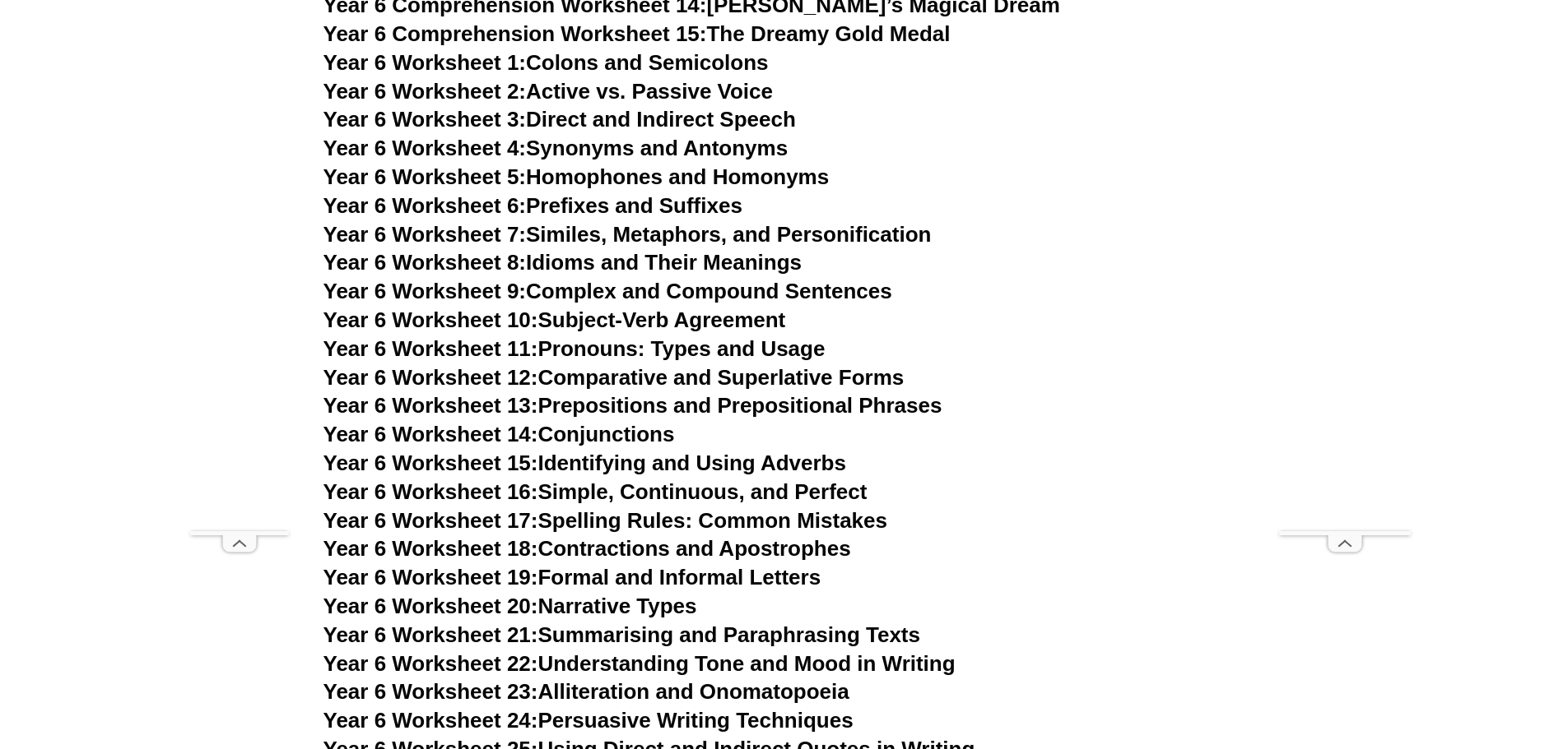
drag, startPoint x: 647, startPoint y: 408, endPoint x: 635, endPoint y: 406, distance: 12.2
click at [647, 451] on link "Year 6 Worksheet 15: Identifying and Using Adverbs" at bounding box center [584, 463] width 522 height 25
click at [566, 479] on link "Year 6 Worksheet 16: Simple, Continuous, and Perfect" at bounding box center [595, 492] width 544 height 25
click at [586, 509] on link "Year 6 Worksheet 17: Spelling Rules: Common Mistakes" at bounding box center [604, 521] width 563 height 25
click at [581, 536] on link "Year 6 Worksheet 18: Contractions and Apostrophes" at bounding box center [586, 549] width 527 height 25
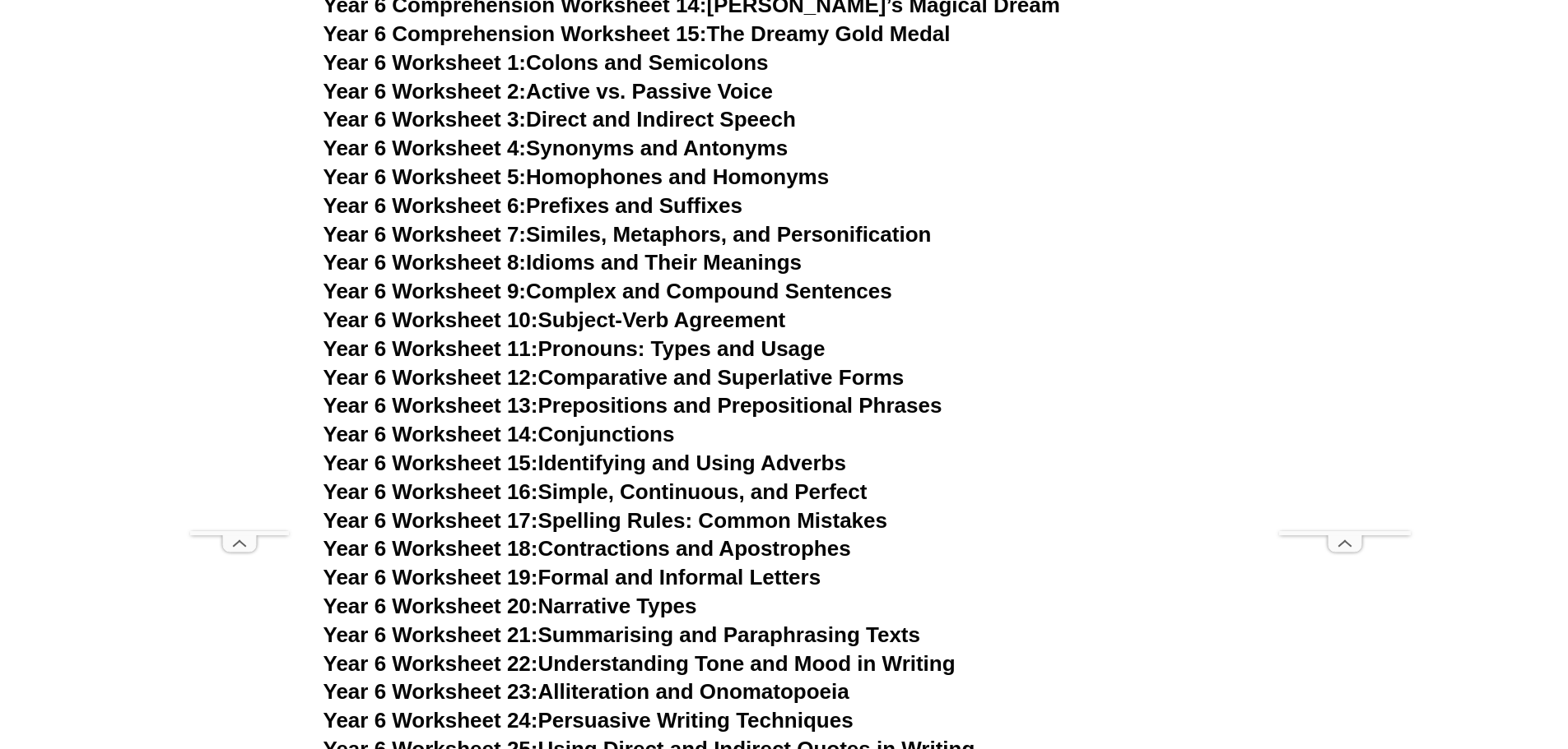
drag, startPoint x: 585, startPoint y: 523, endPoint x: 304, endPoint y: 273, distance: 376.1
click at [582, 565] on link "Year 6 Worksheet 19: Formal and Informal Letters" at bounding box center [572, 577] width 498 height 25
click at [570, 594] on link "Year 6 Worksheet 20: Narrative Types" at bounding box center [510, 606] width 374 height 25
click at [576, 623] on link "Year 6 Worksheet 21: Summarising and Paraphrasing Texts" at bounding box center [621, 636] width 597 height 25
click at [671, 652] on link "Year 6 Worksheet 22: Understanding Tone and Mood in Writing" at bounding box center [639, 664] width 632 height 25
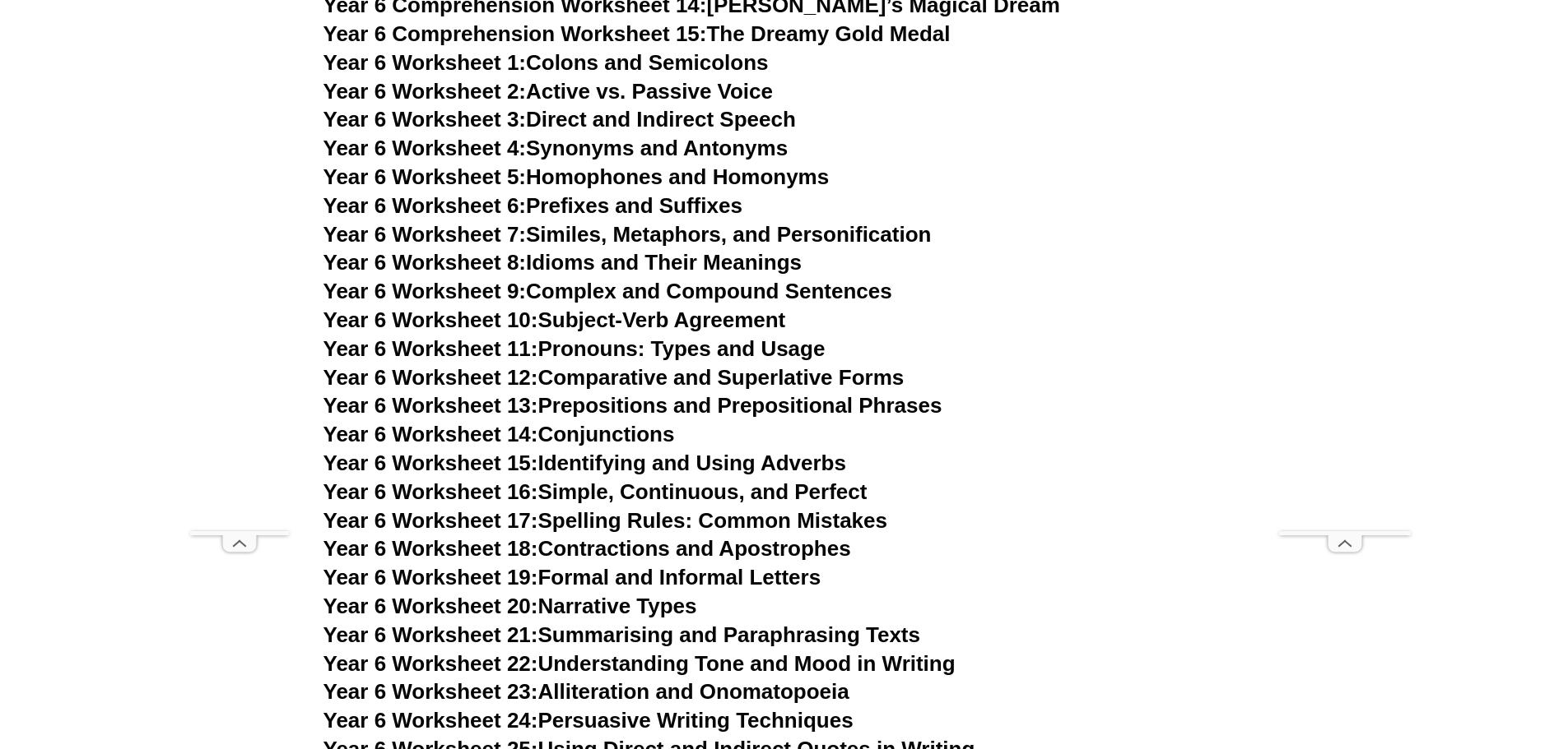
click at [601, 679] on link "Year 6 Worksheet 23: Alliteration and Onomatopoeia" at bounding box center [586, 692] width 526 height 25
click at [631, 708] on link "Year 6 Worksheet 24: Persuasive Writing Techniques" at bounding box center [588, 720] width 530 height 25
click at [572, 738] on link "Year 6 Worksheet 25: Using Direct and Indirect Quotes in Writing" at bounding box center [649, 750] width 652 height 25
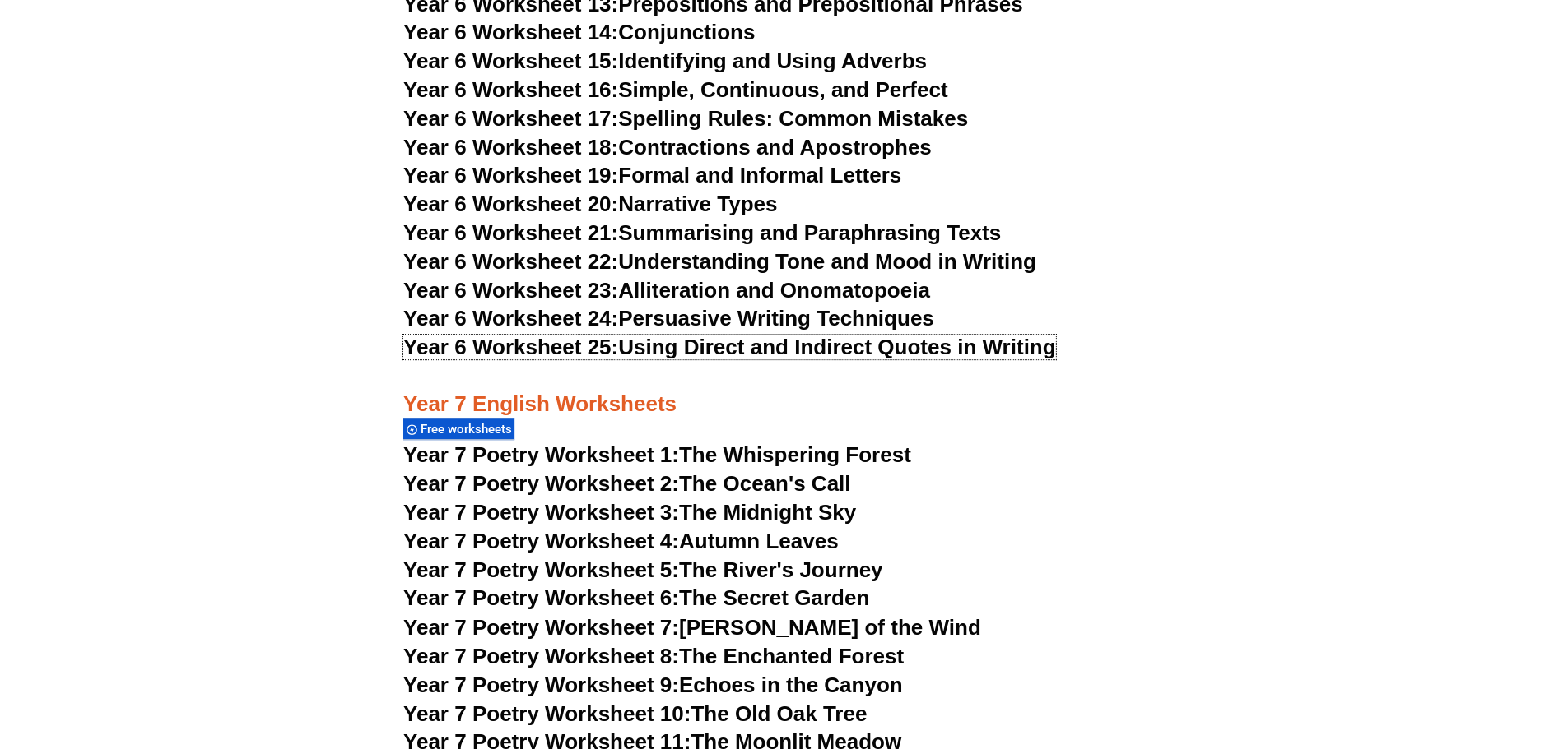
scroll to position [10264, 0]
